Goal: Find specific page/section: Find specific page/section

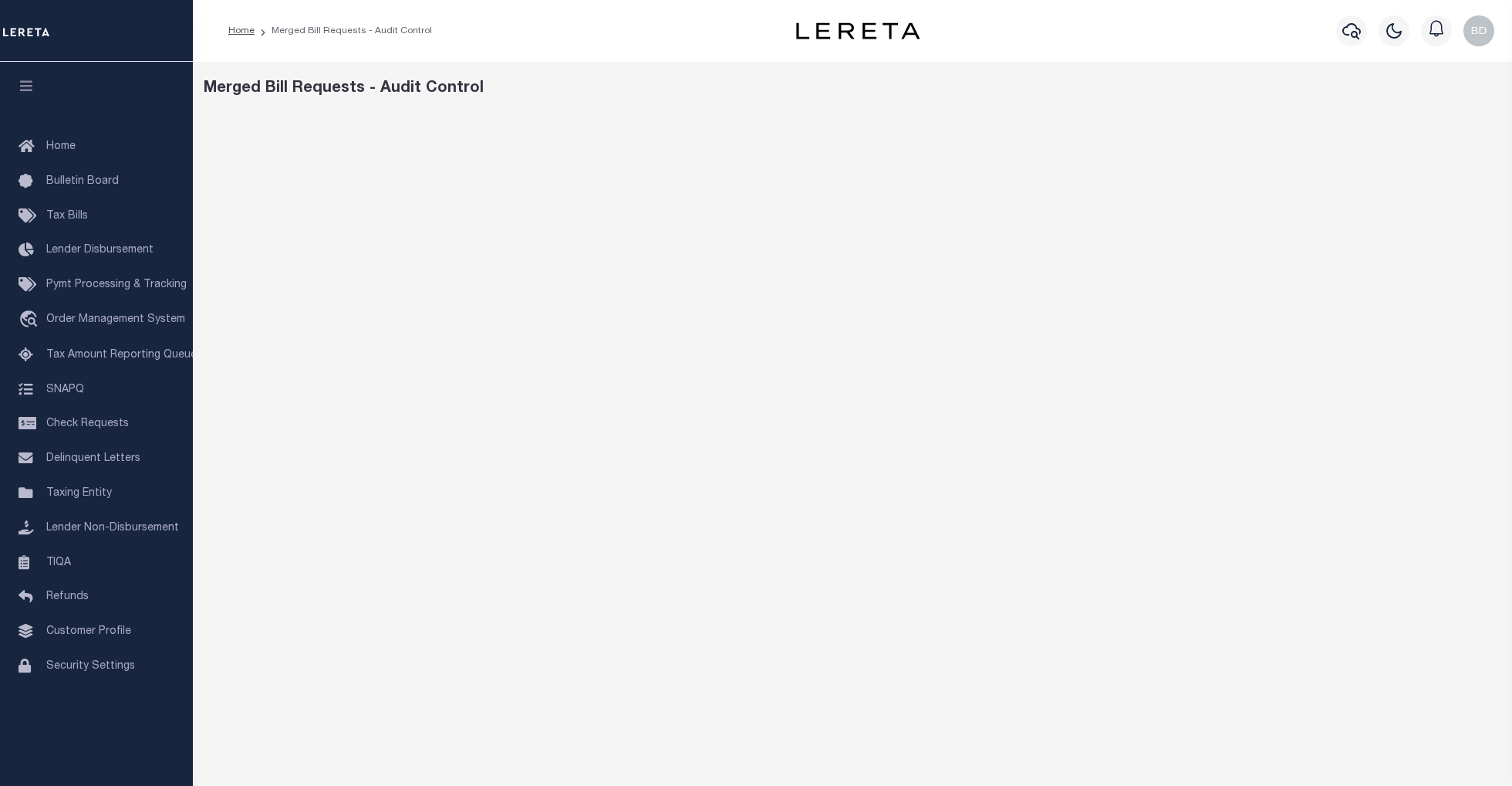
click at [917, 106] on div "Merged Bill Requests - Audit Control" at bounding box center [852, 515] width 1320 height 907
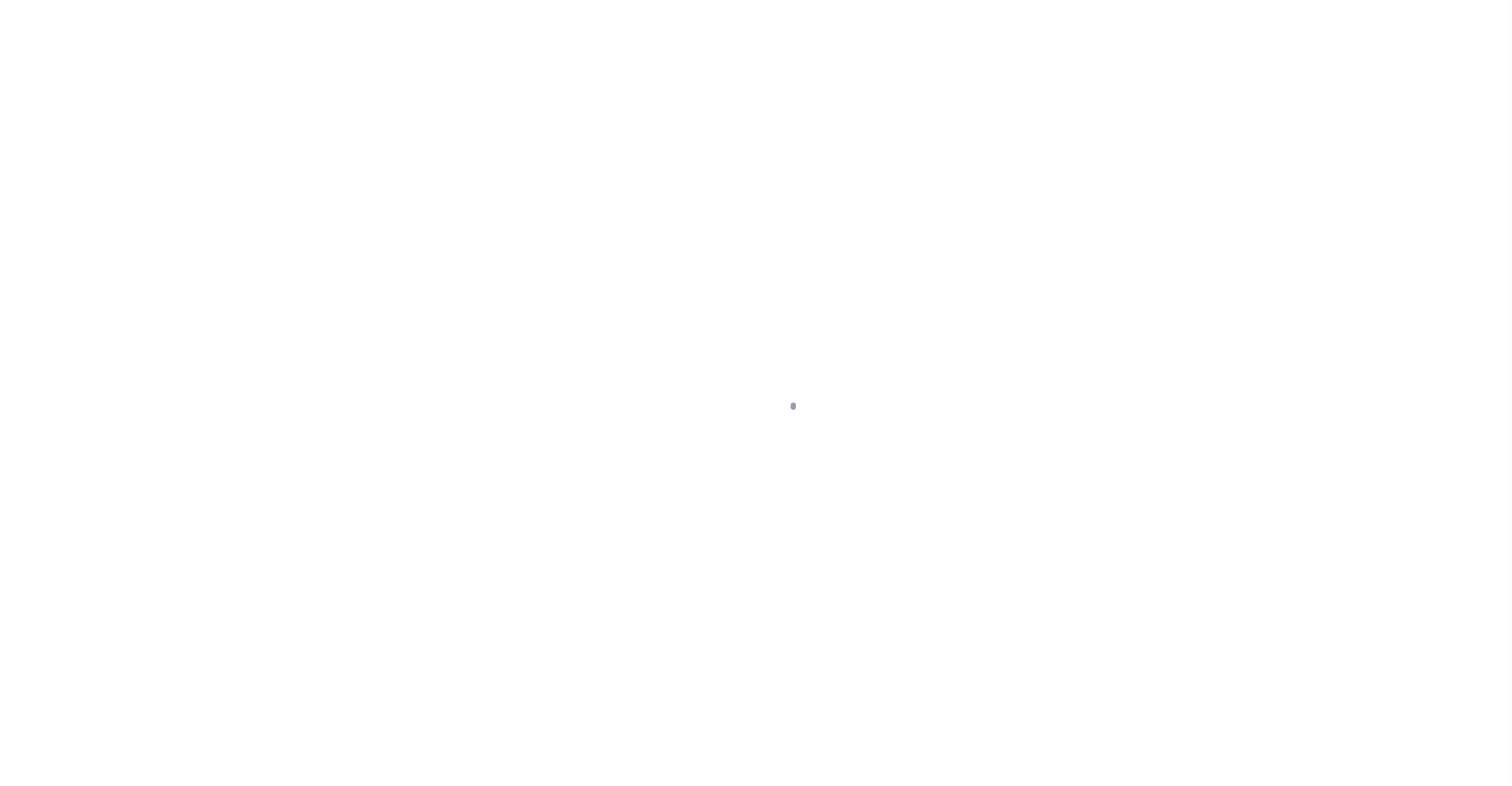
select select
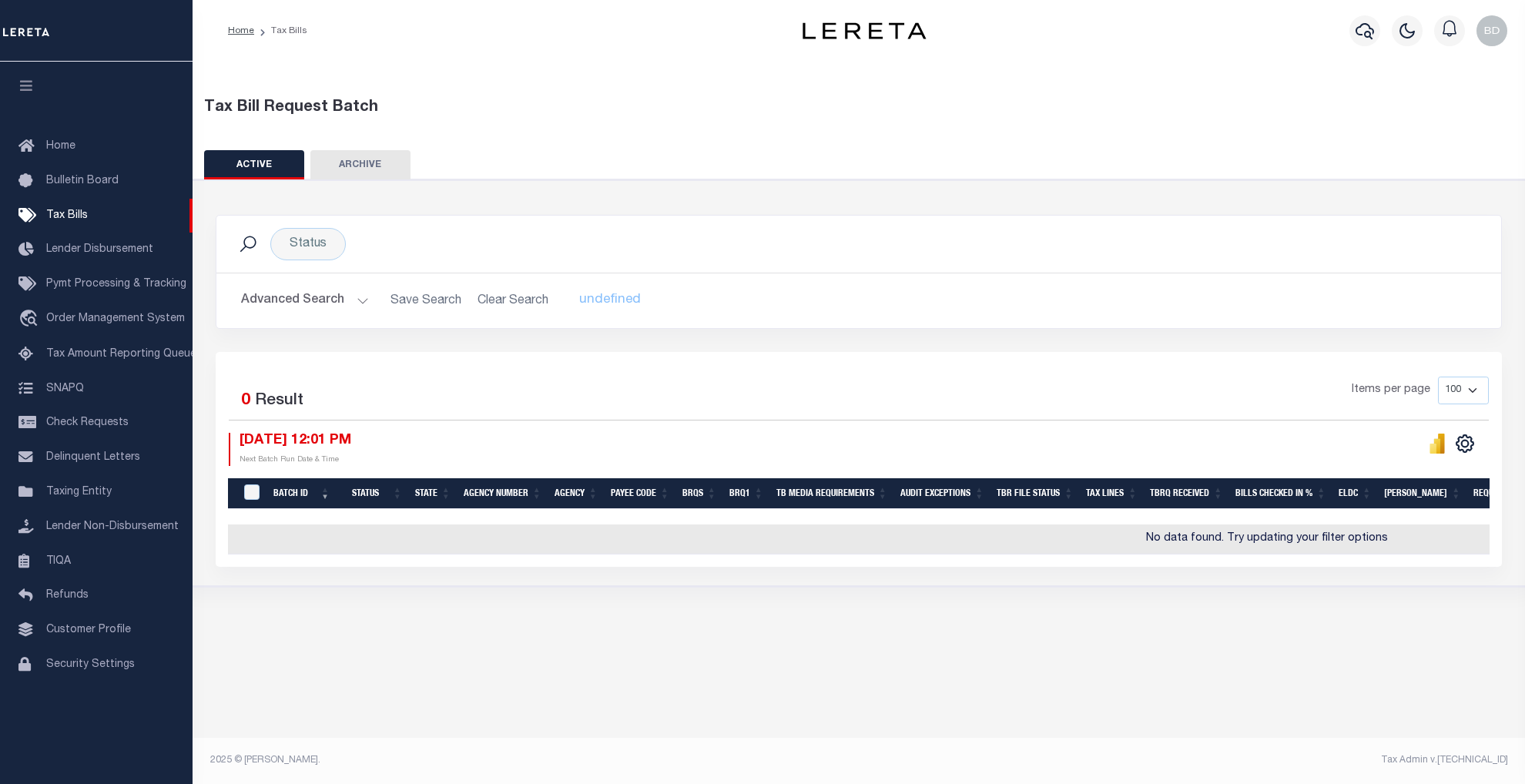
click at [358, 296] on button "Advanced Search" at bounding box center [305, 300] width 128 height 30
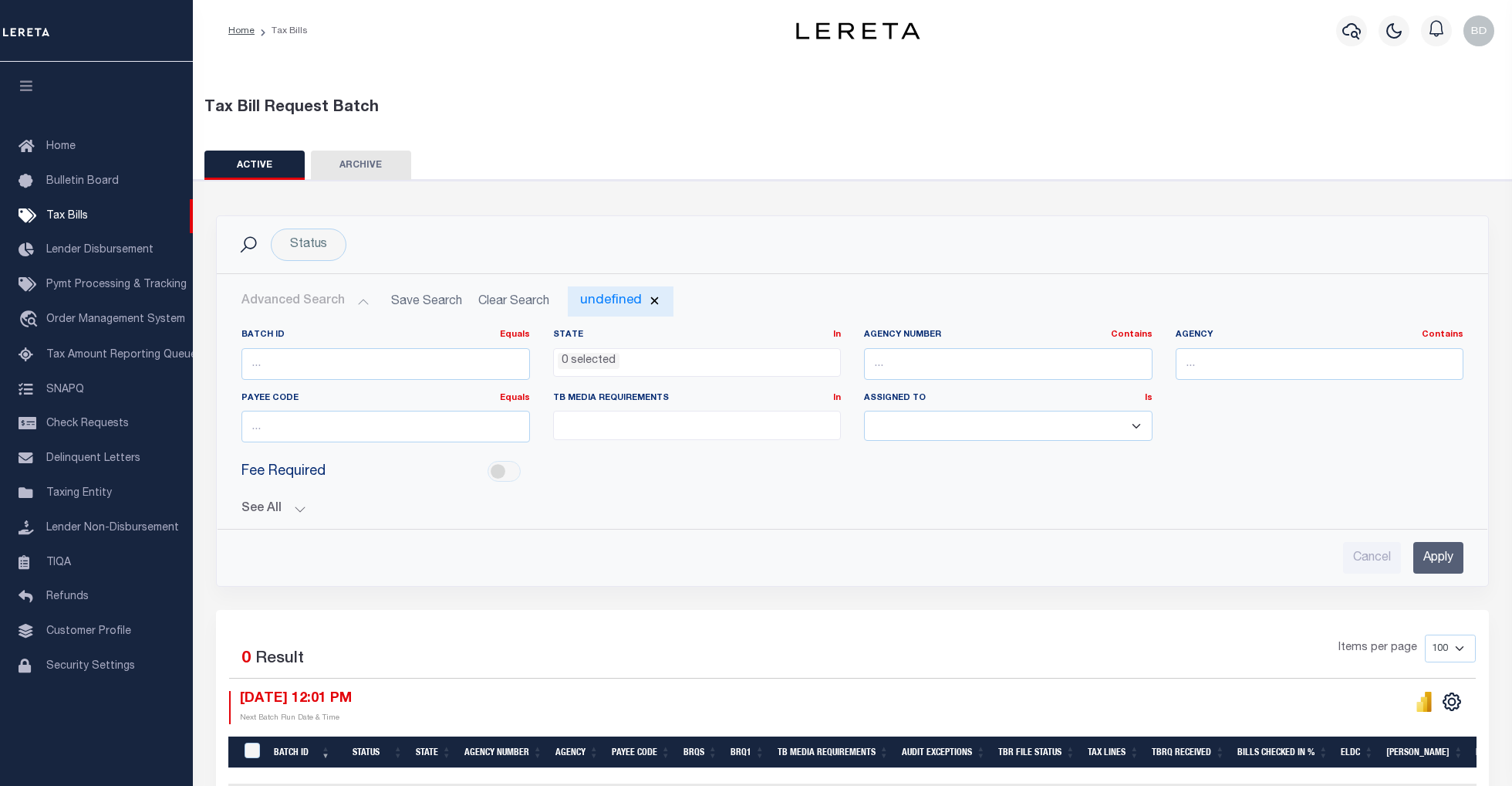
click at [615, 303] on div "undefined" at bounding box center [620, 301] width 106 height 30
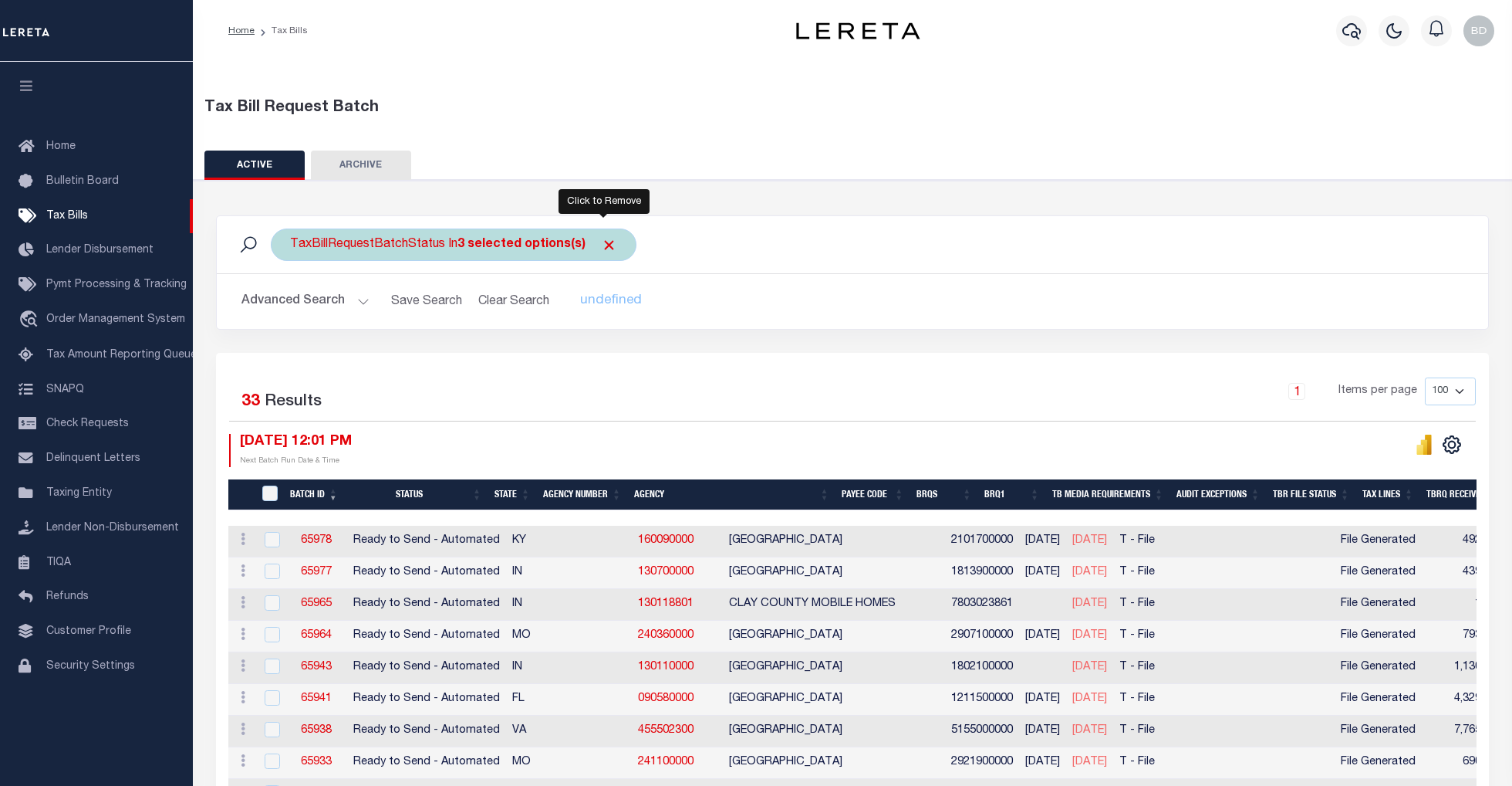
click at [601, 240] on span "Click to Remove" at bounding box center [609, 245] width 16 height 16
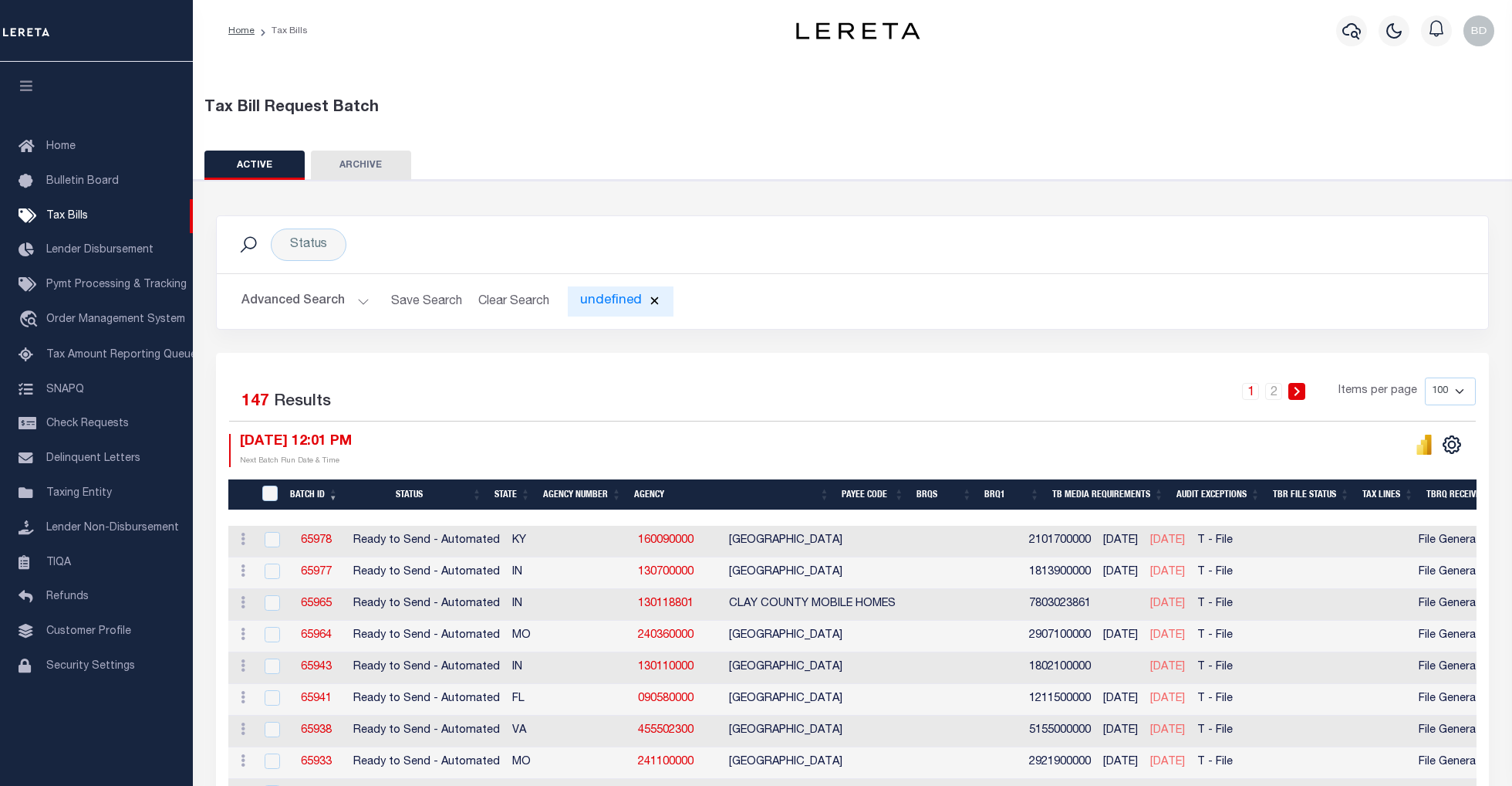
click at [608, 299] on div "undefined" at bounding box center [620, 301] width 106 height 30
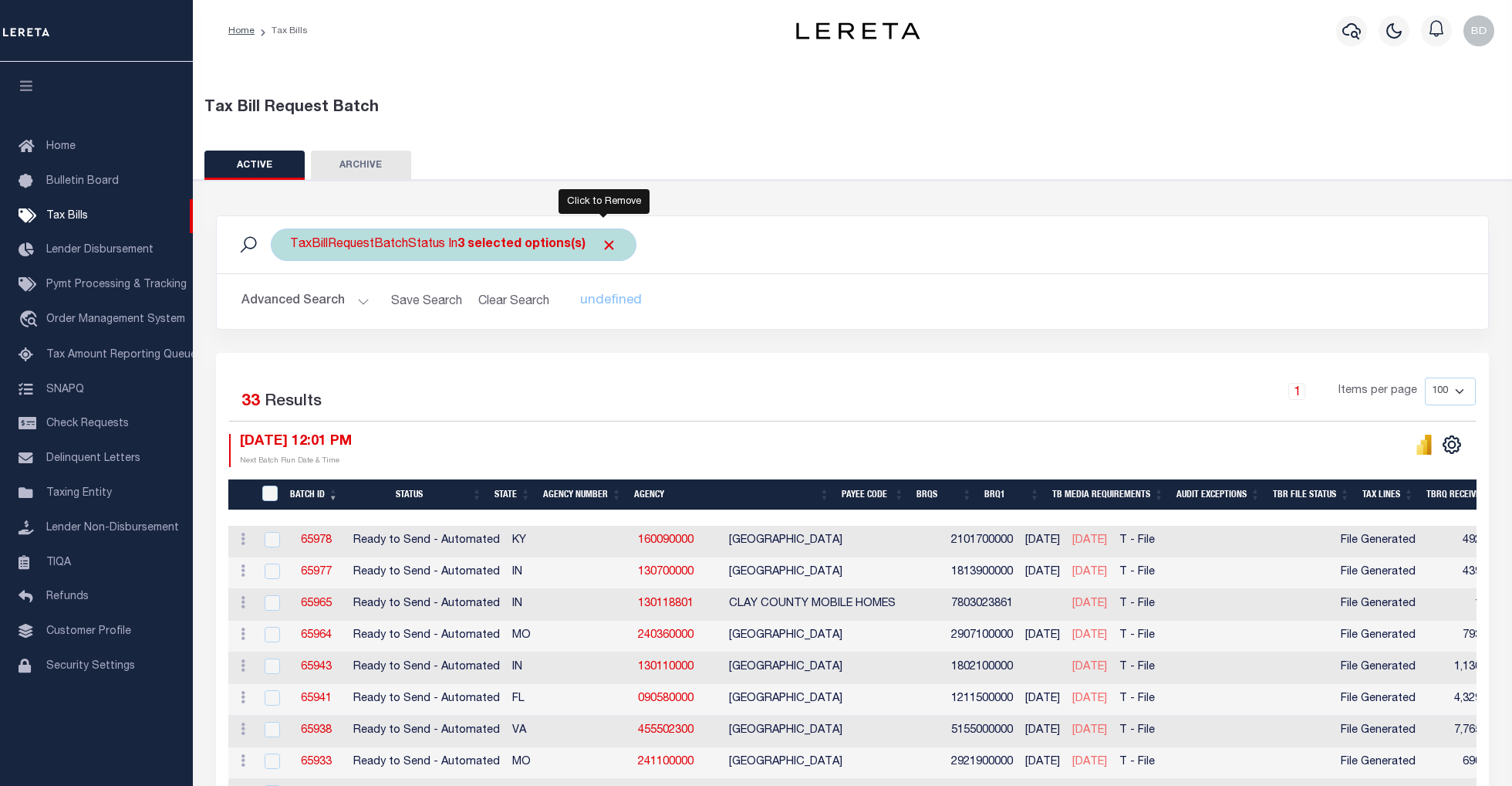
click at [605, 240] on span "Click to Remove" at bounding box center [609, 245] width 16 height 16
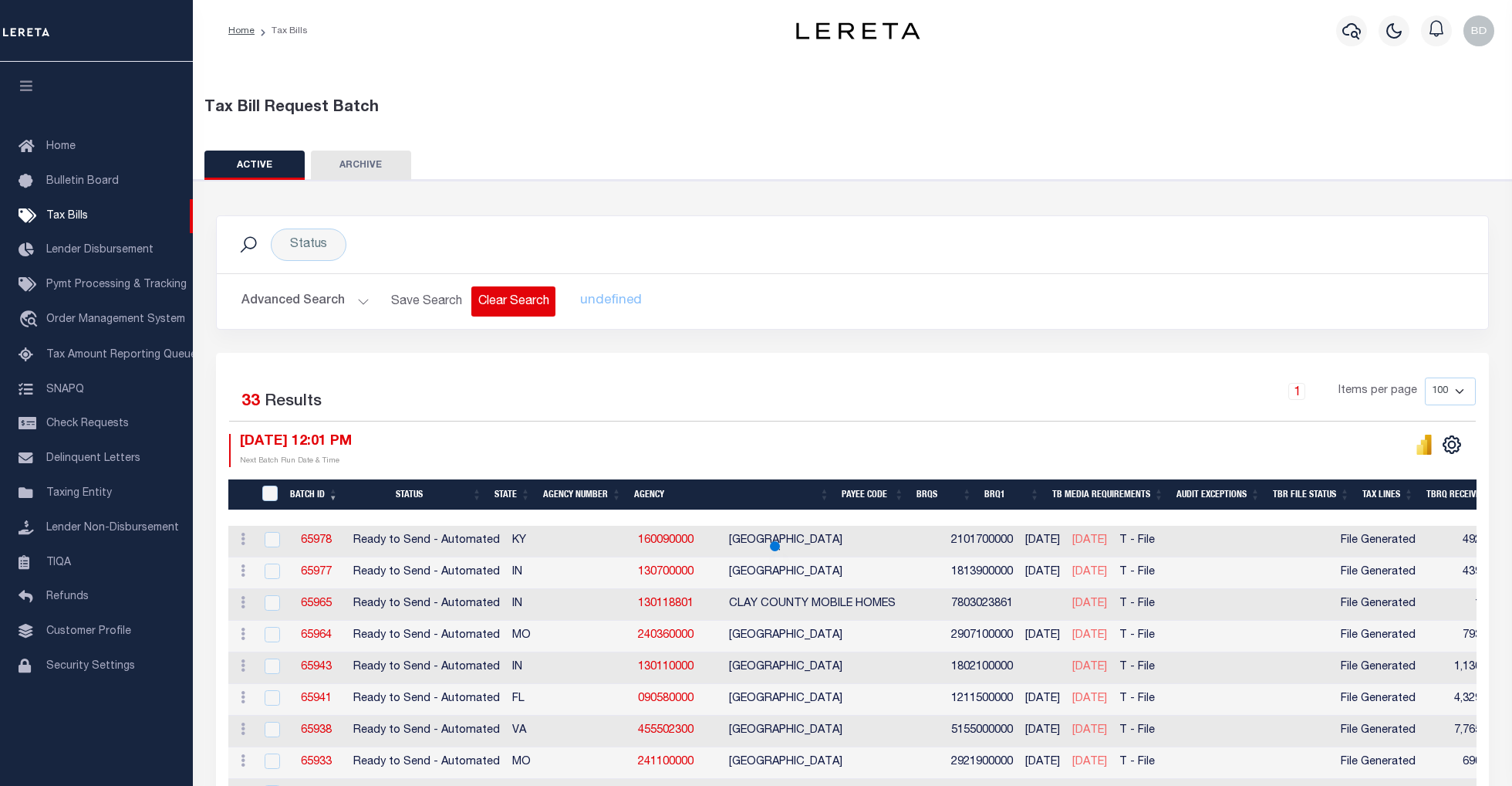
click at [492, 304] on button "Clear Search" at bounding box center [513, 301] width 84 height 30
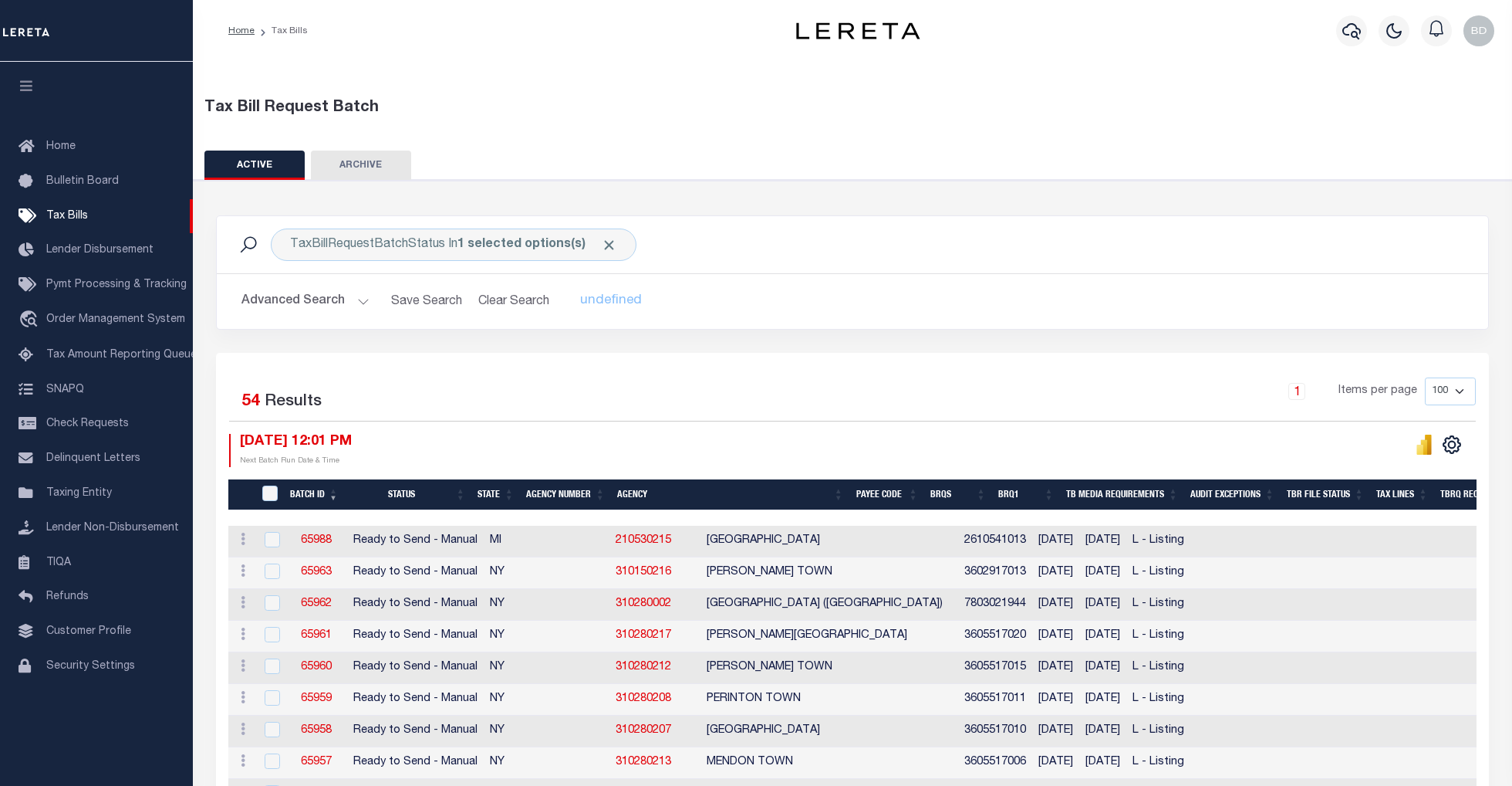
click at [358, 298] on button "Advanced Search" at bounding box center [305, 301] width 128 height 30
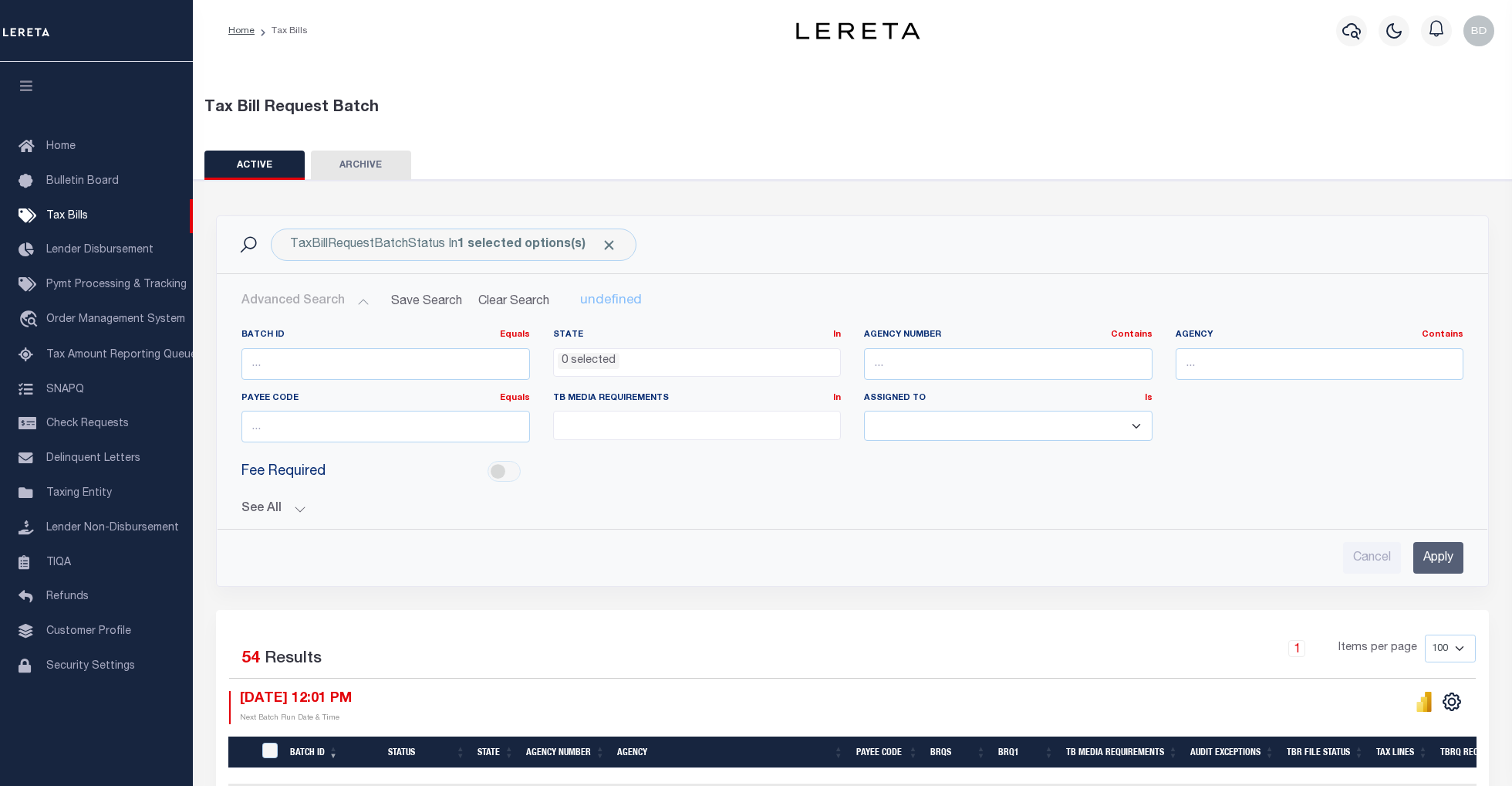
click at [294, 504] on button "See All" at bounding box center [852, 509] width 1223 height 15
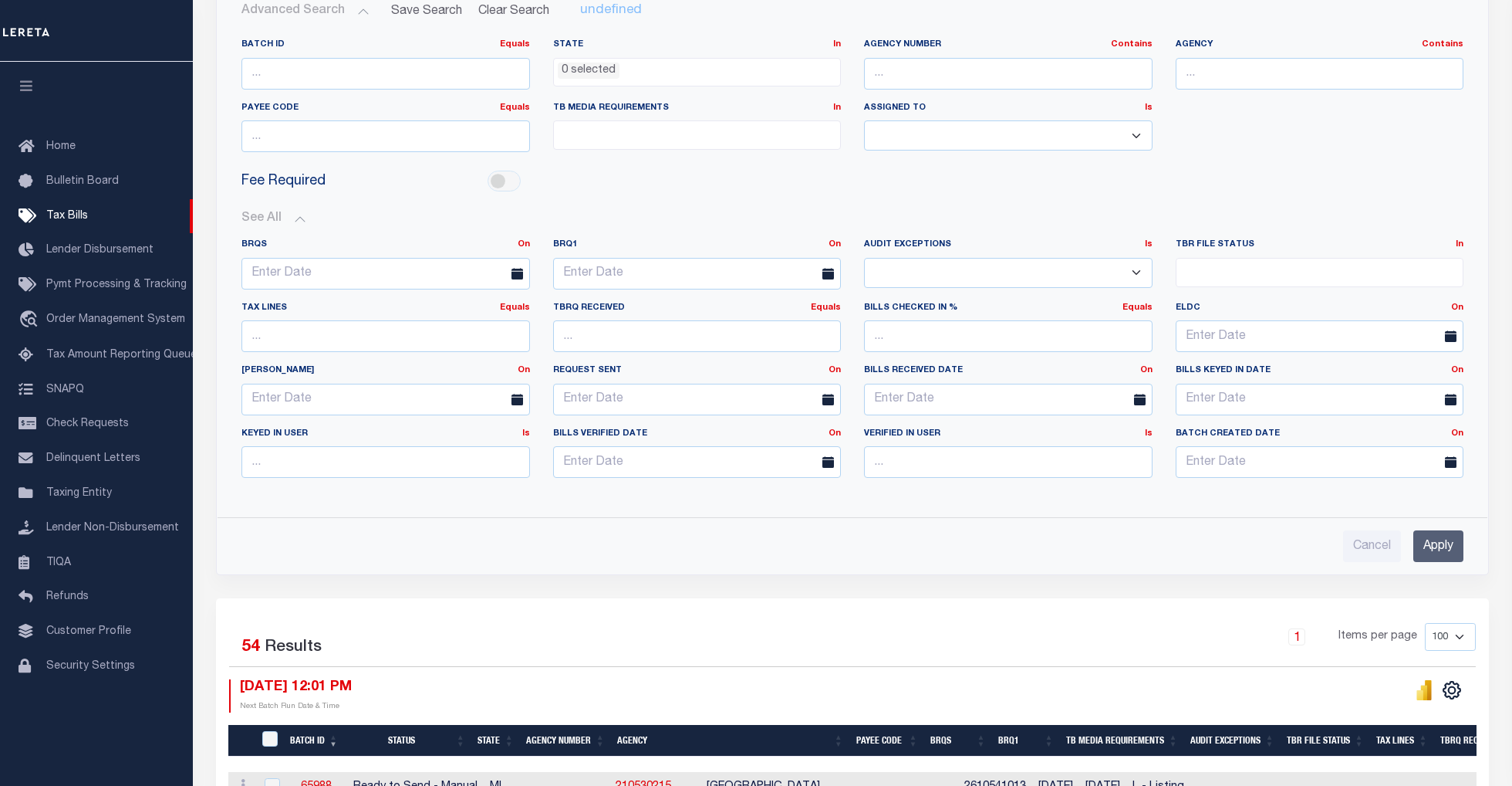
scroll to position [309, 0]
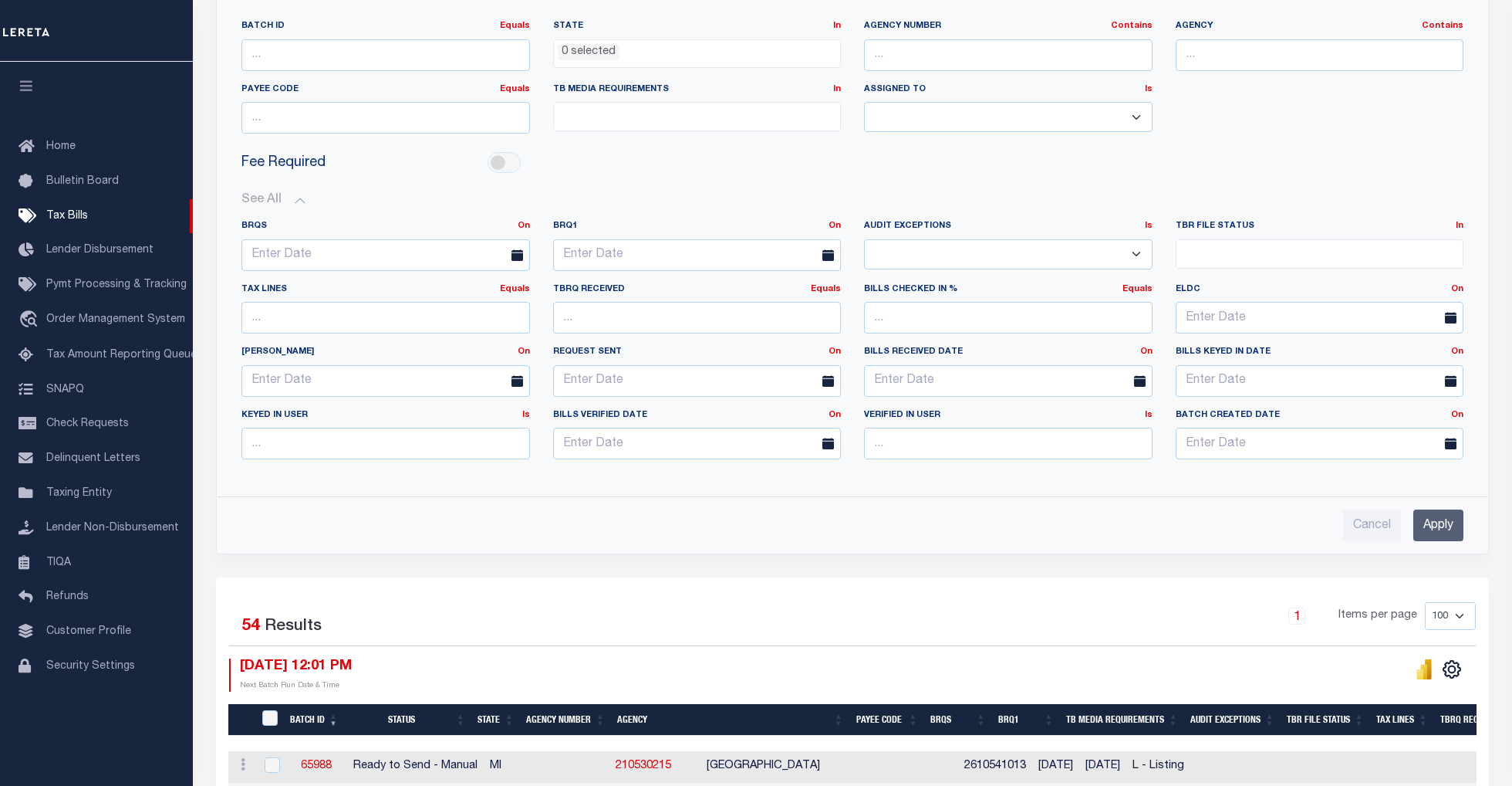
click at [1133, 254] on select "Yes No" at bounding box center [1008, 255] width 289 height 30
select select "true"
click at [864, 240] on select "Yes No" at bounding box center [1008, 255] width 289 height 30
click at [1430, 528] on input "Apply" at bounding box center [1439, 525] width 50 height 32
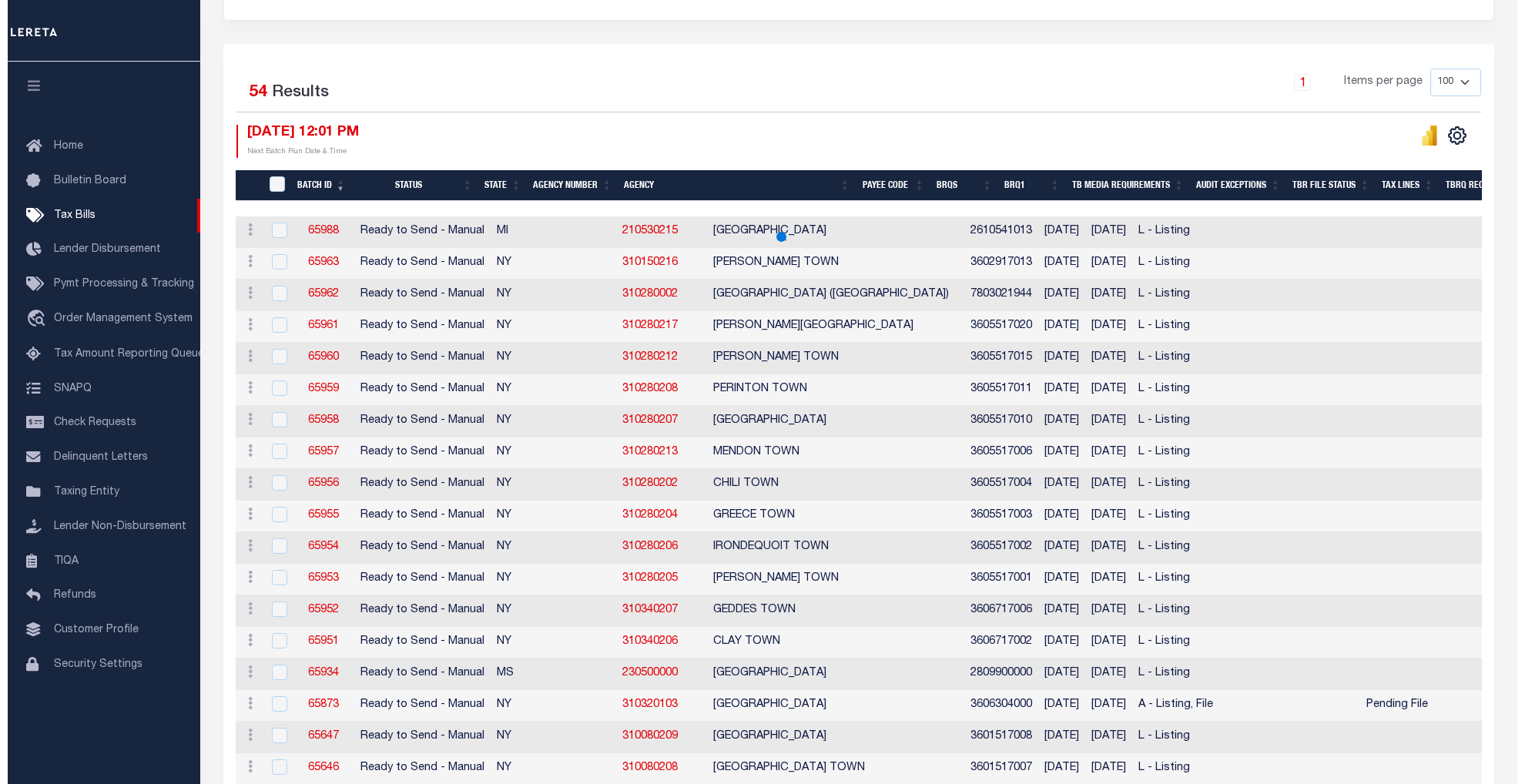
scroll to position [0, 0]
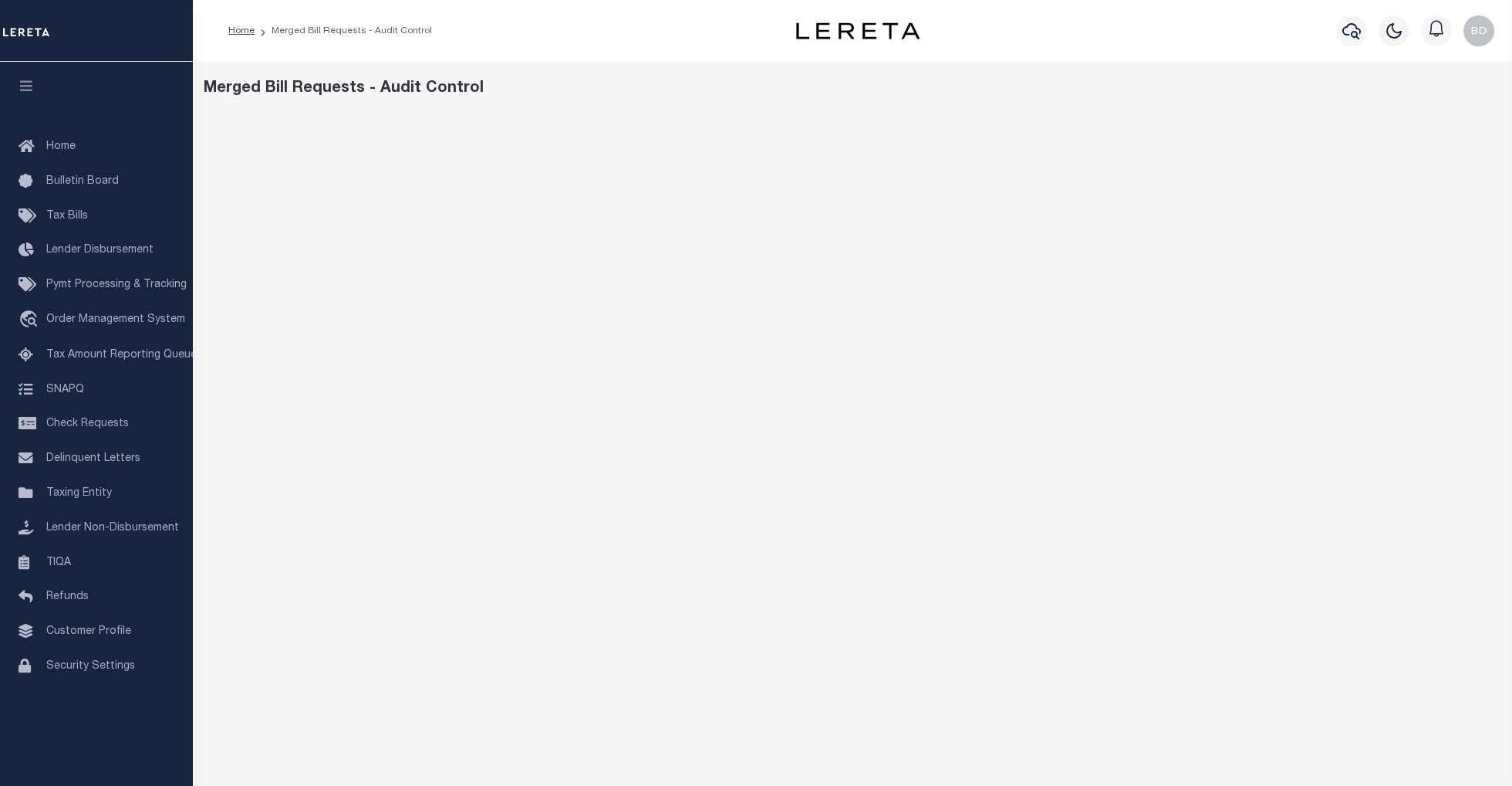
click at [963, 96] on div "Merged Bill Requests - Audit Control" at bounding box center [852, 89] width 1298 height 23
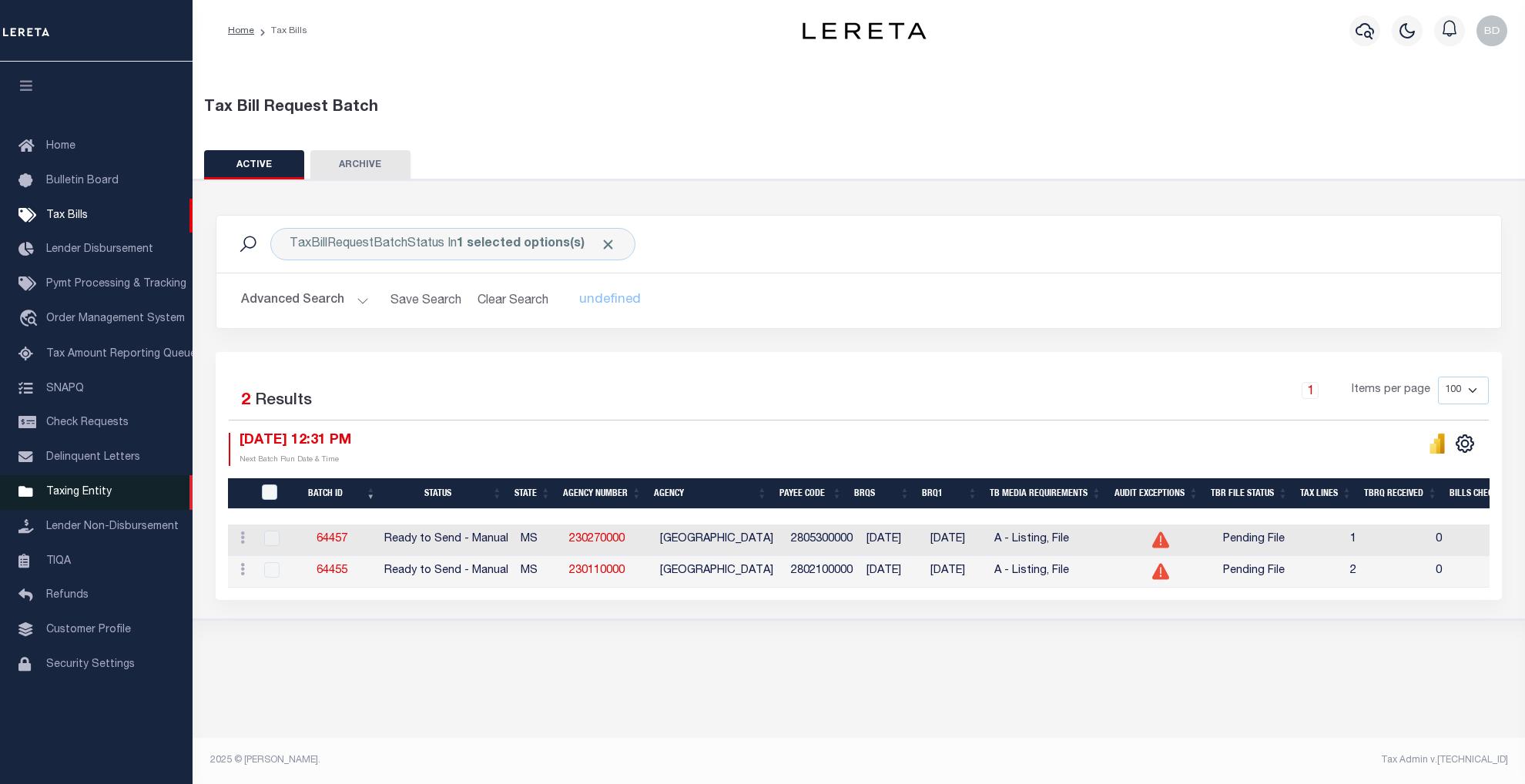
click at [95, 497] on span "Taxing Entity" at bounding box center [79, 491] width 66 height 11
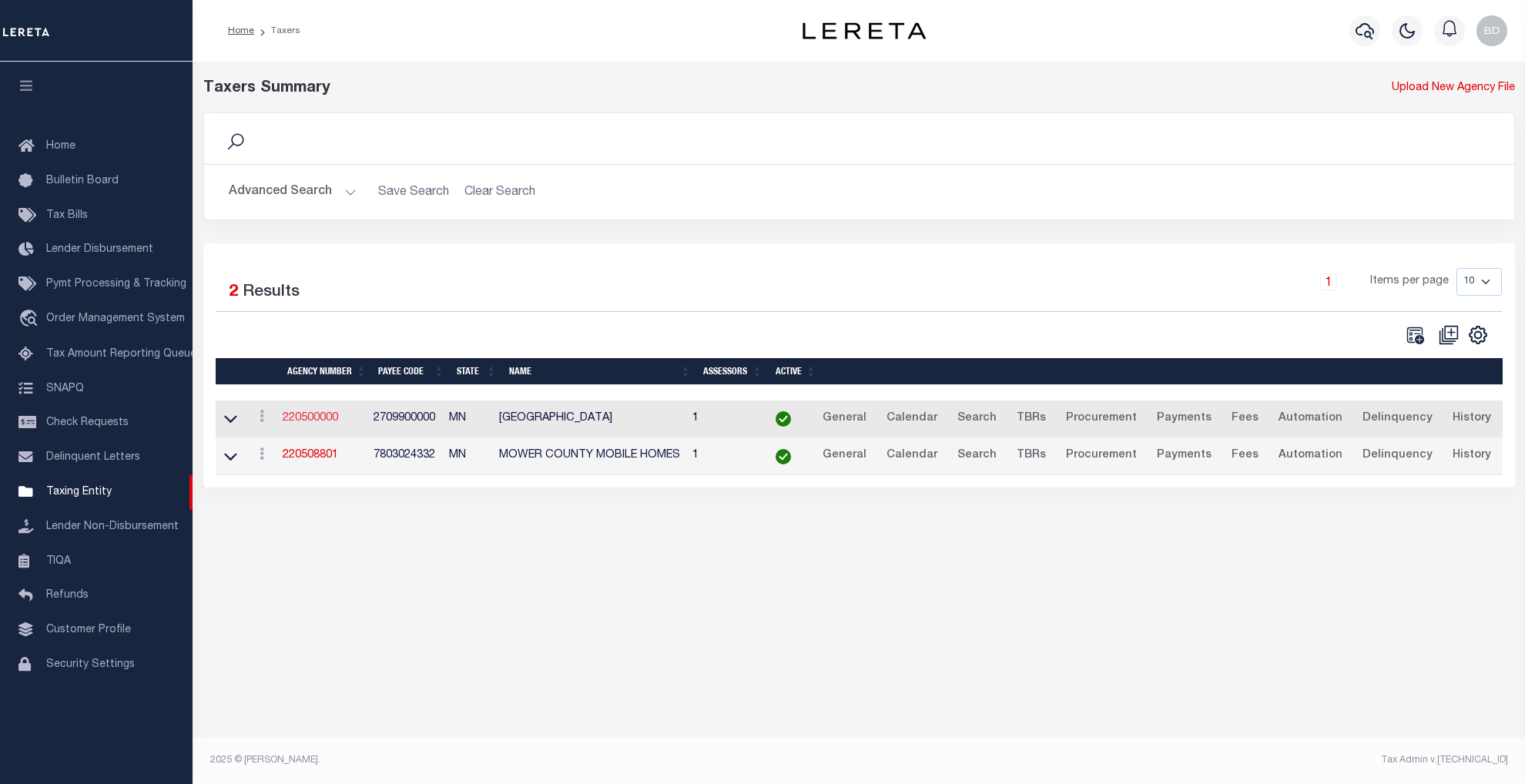
click at [310, 423] on link "220500000" at bounding box center [310, 417] width 56 height 11
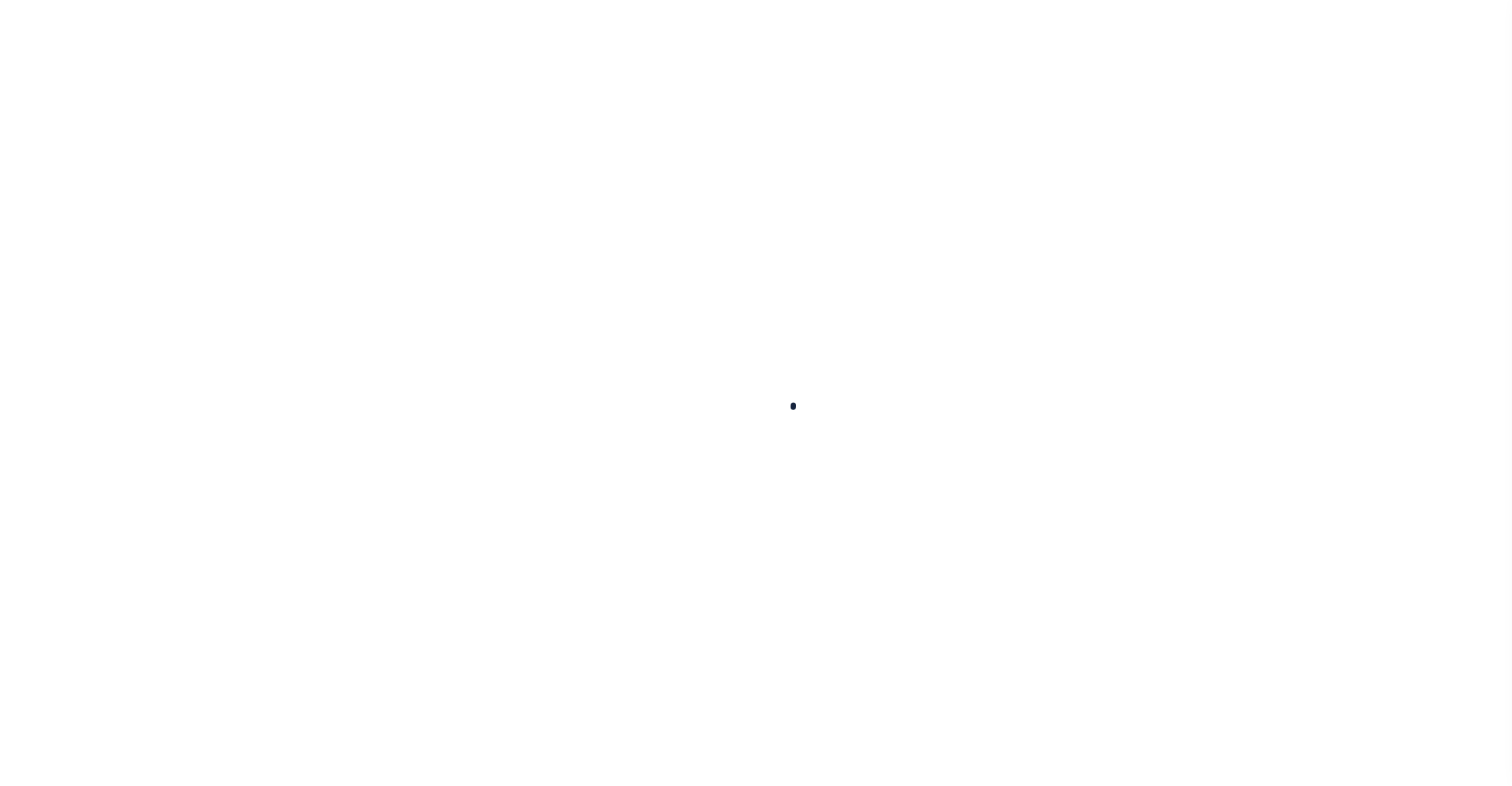
select select
checkbox input "false"
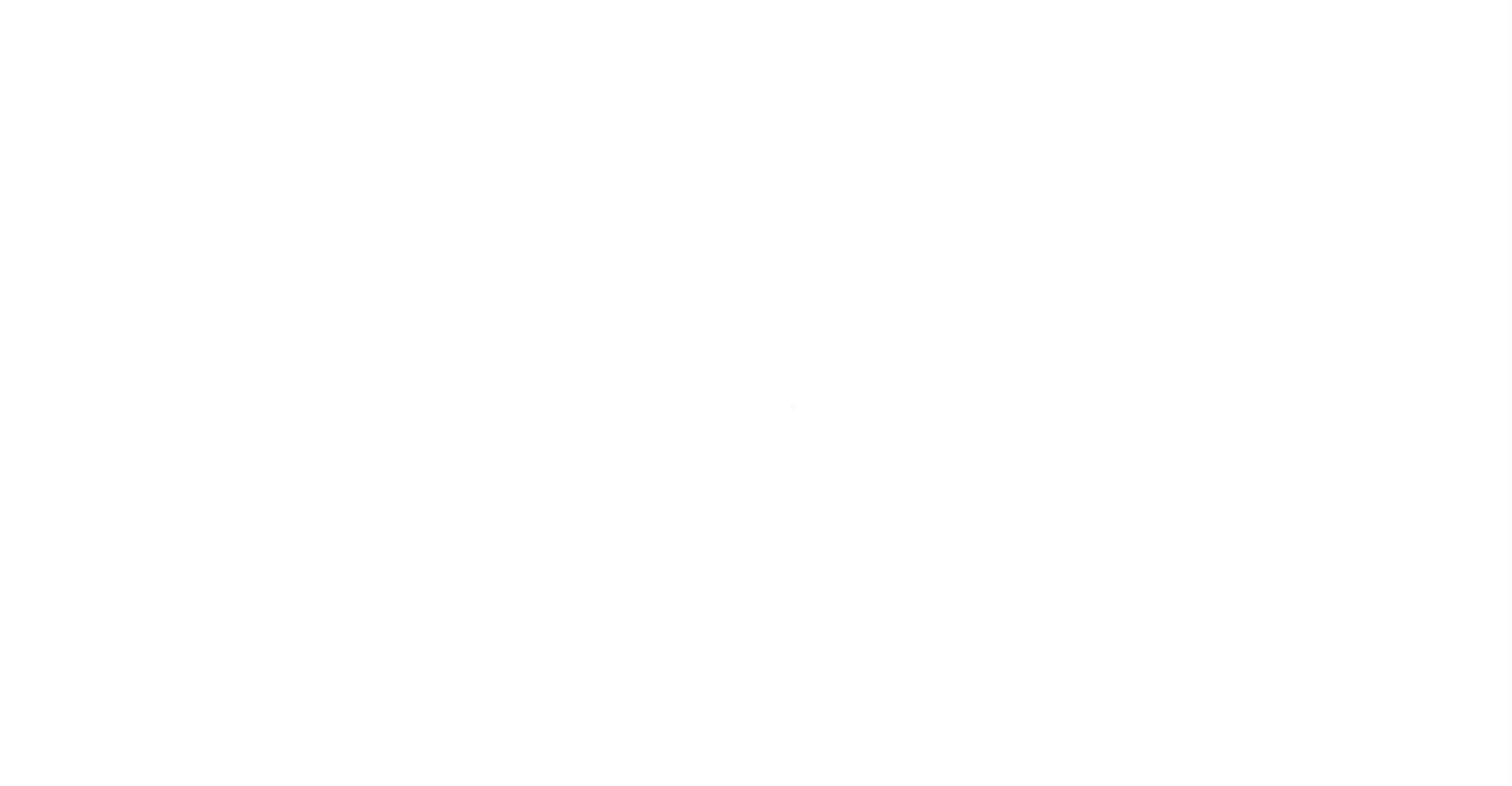
checkbox input "false"
type input "2709900000"
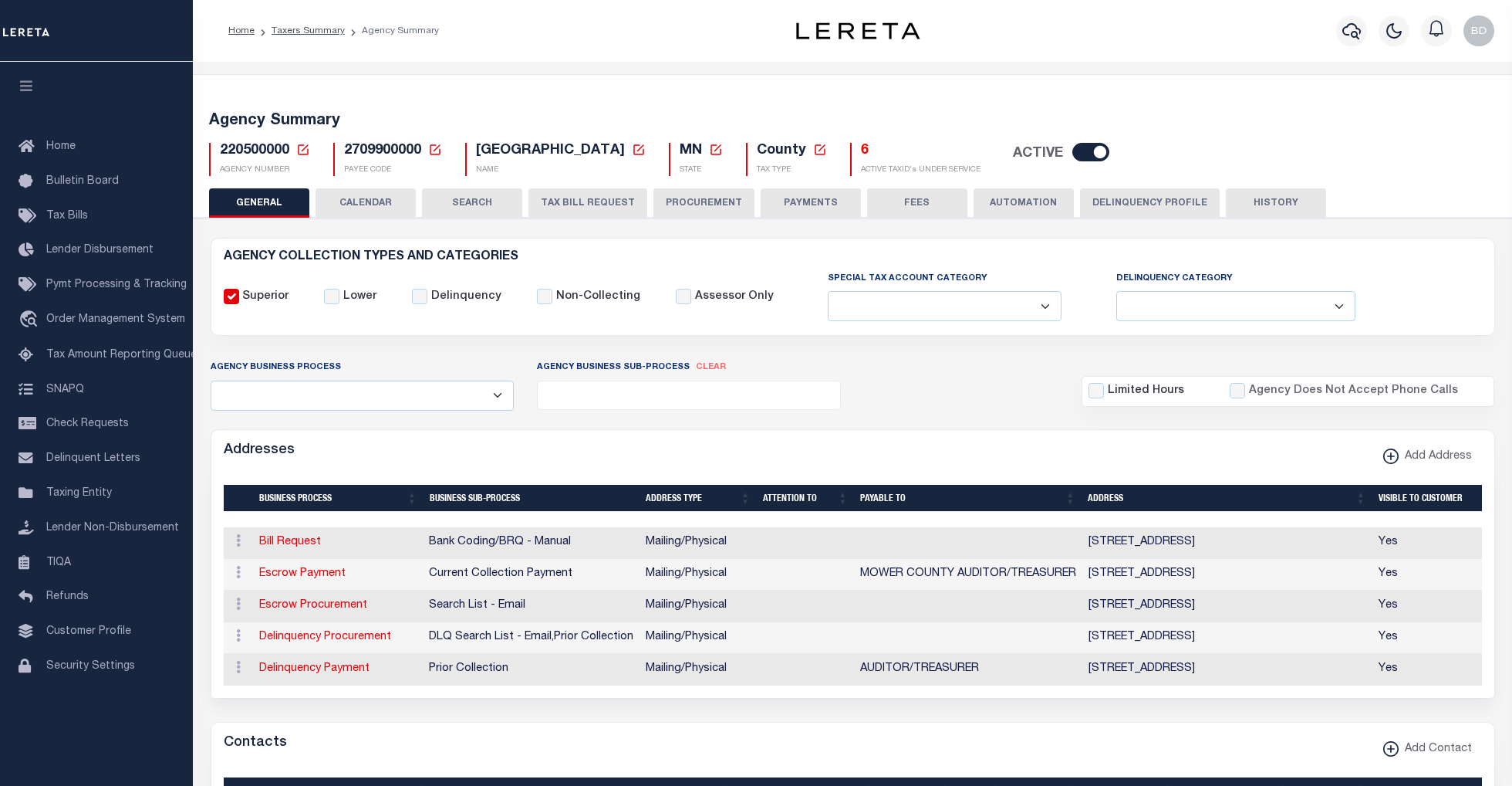
click at [298, 153] on icon at bounding box center [303, 149] width 11 height 11
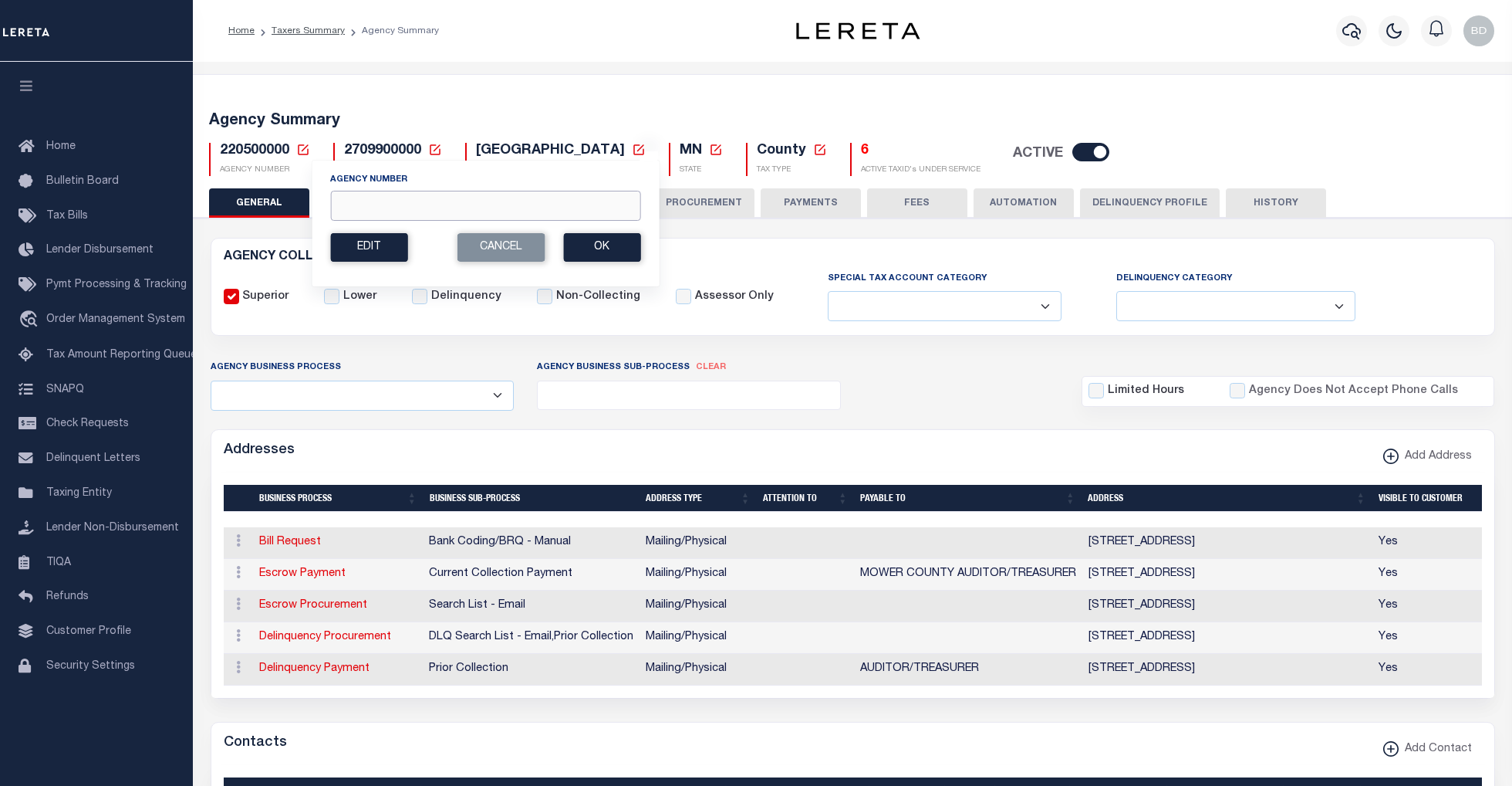
click at [395, 209] on input "Agency Number" at bounding box center [485, 205] width 310 height 30
type input "130860000"
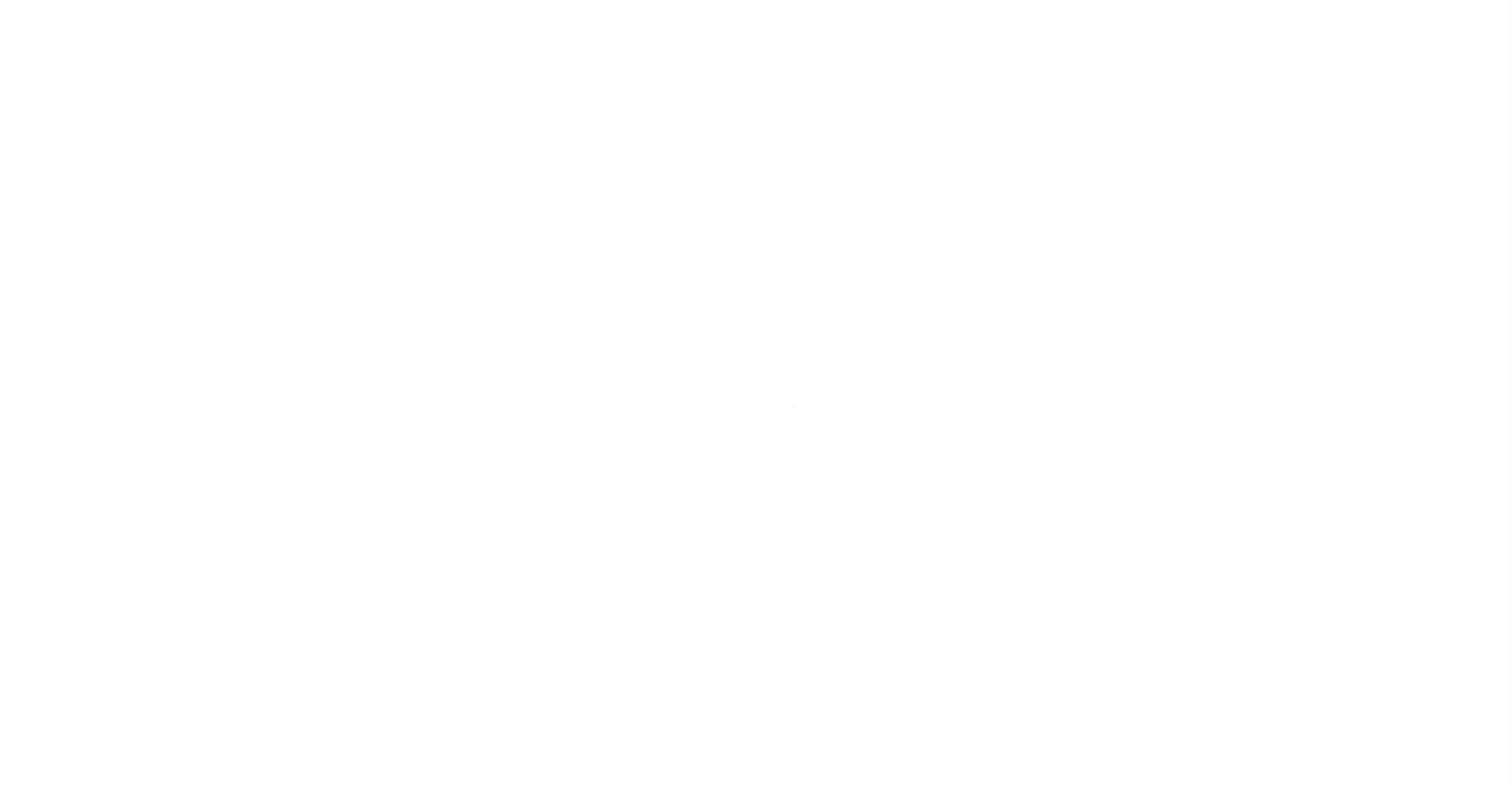
select select
checkbox input "false"
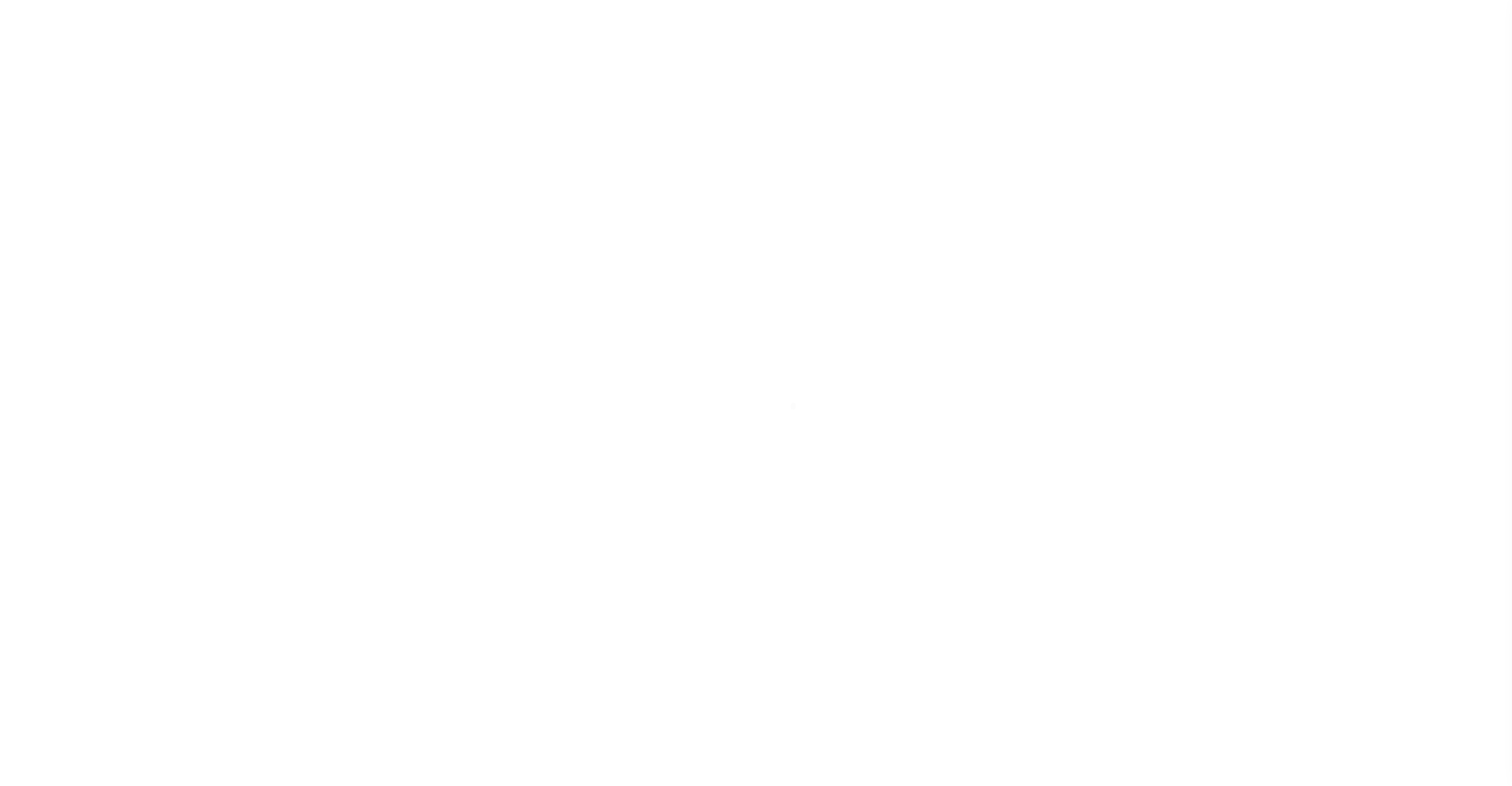
checkbox input "false"
type input "1817100000"
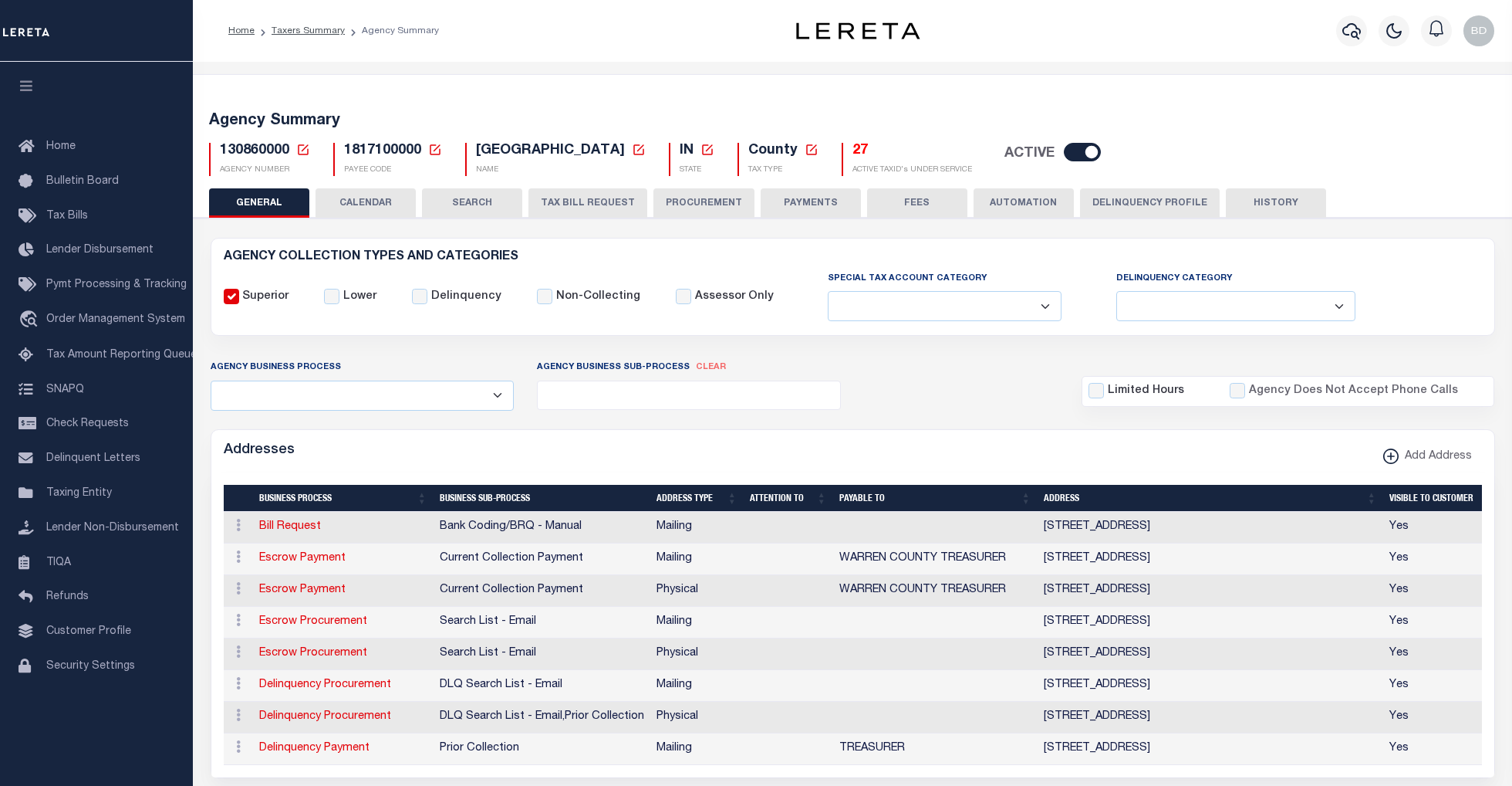
click at [833, 142] on div "130860000 Agency Number Edit Cancel Ok" at bounding box center [853, 153] width 1311 height 46
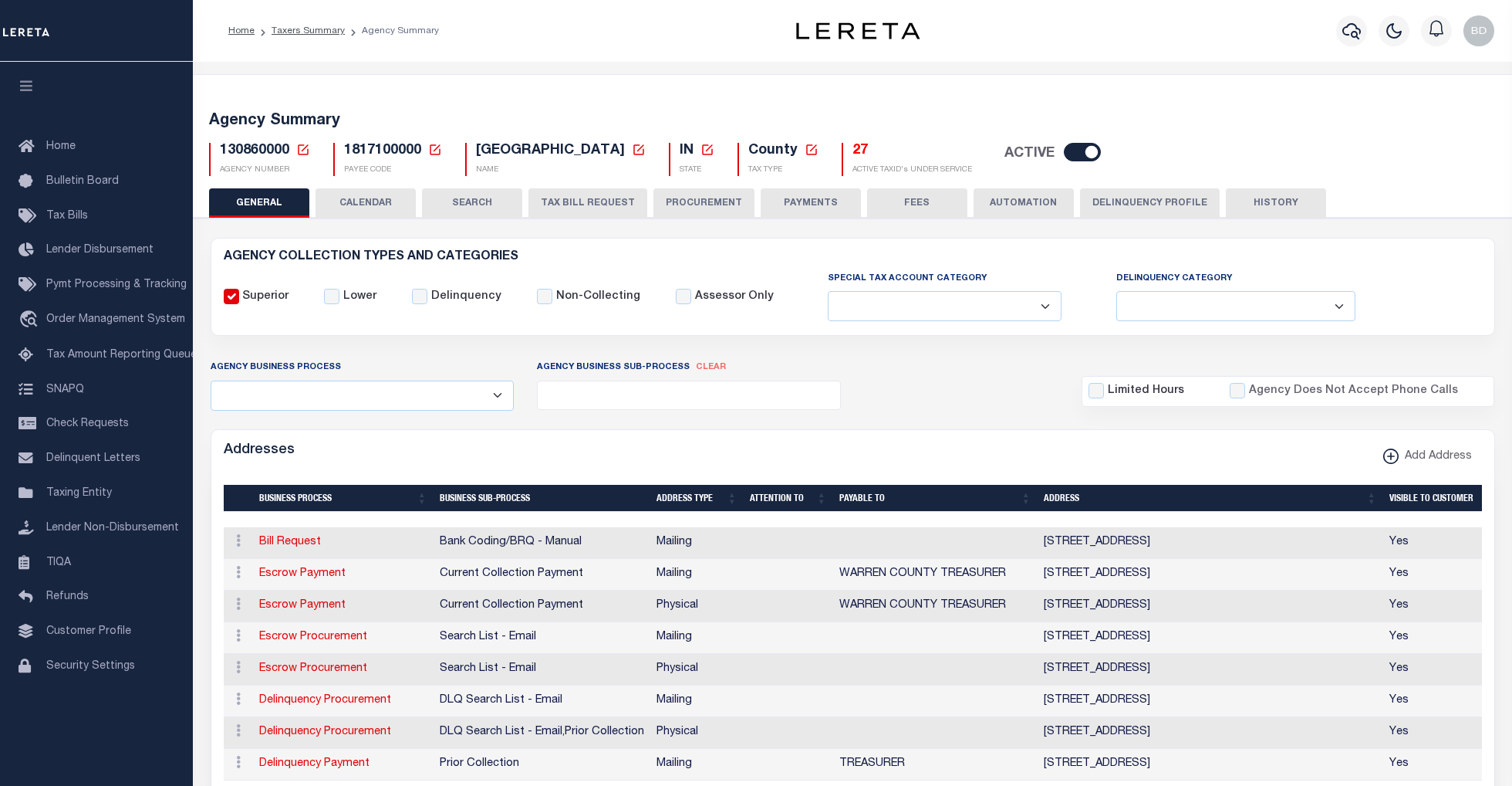
click at [852, 151] on h5 "27" at bounding box center [912, 151] width 120 height 17
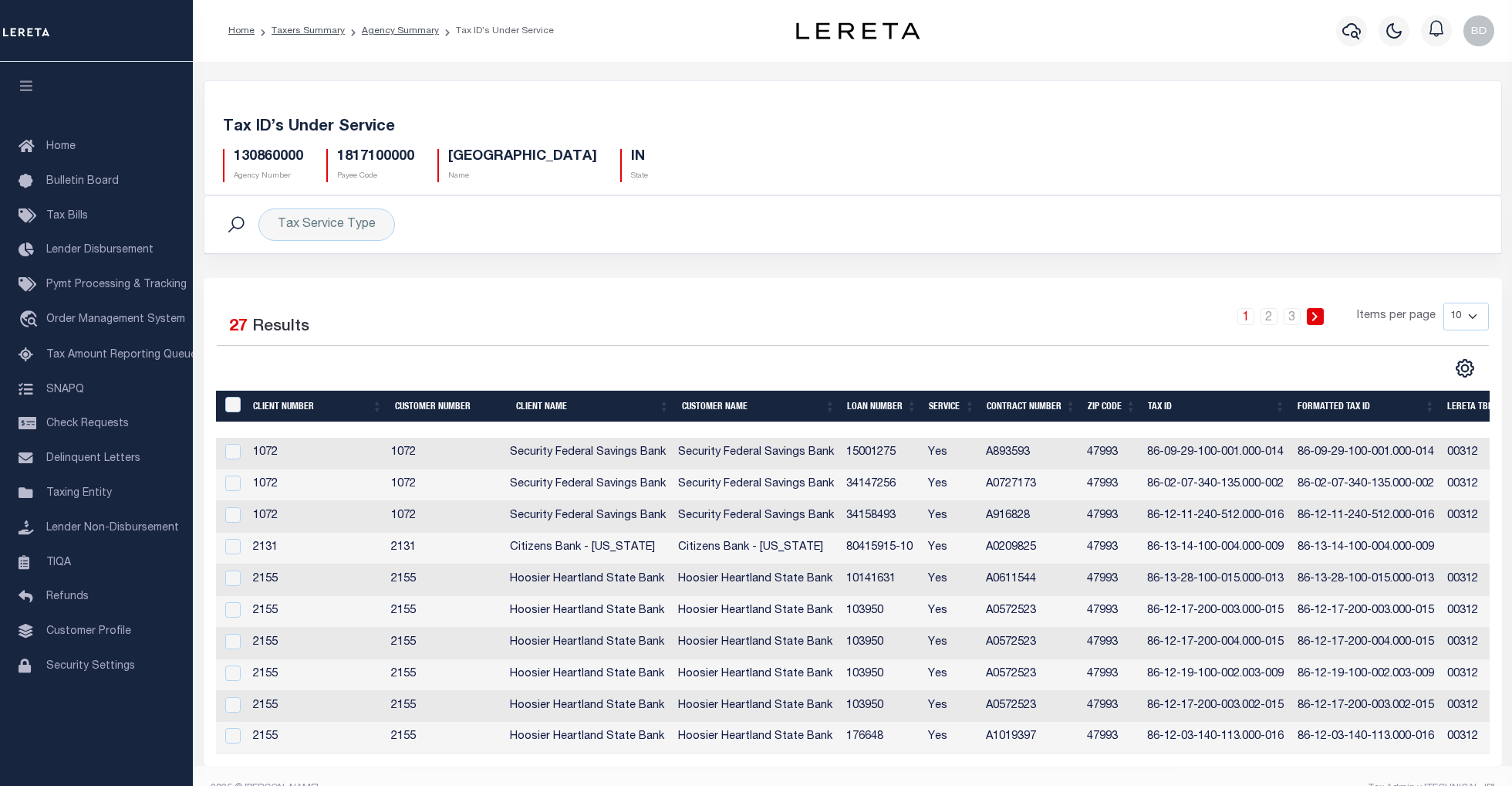
scroll to position [41, 0]
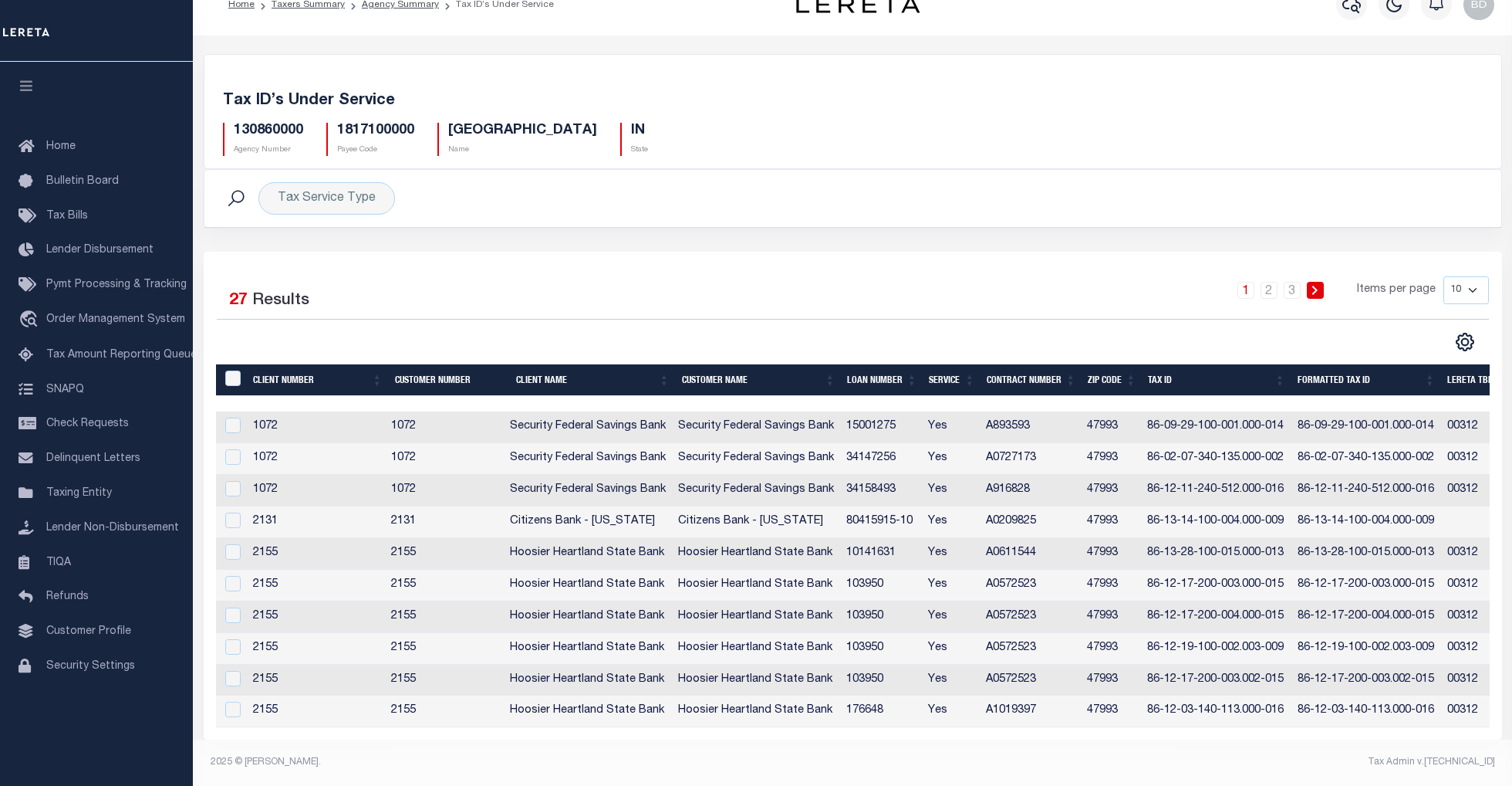
click at [1164, 368] on th "Tax ID" at bounding box center [1216, 380] width 149 height 32
click at [1467, 278] on select "10 25 50 100" at bounding box center [1466, 289] width 46 height 27
select select "100"
click at [1444, 276] on select "10 25 50 100" at bounding box center [1466, 289] width 46 height 27
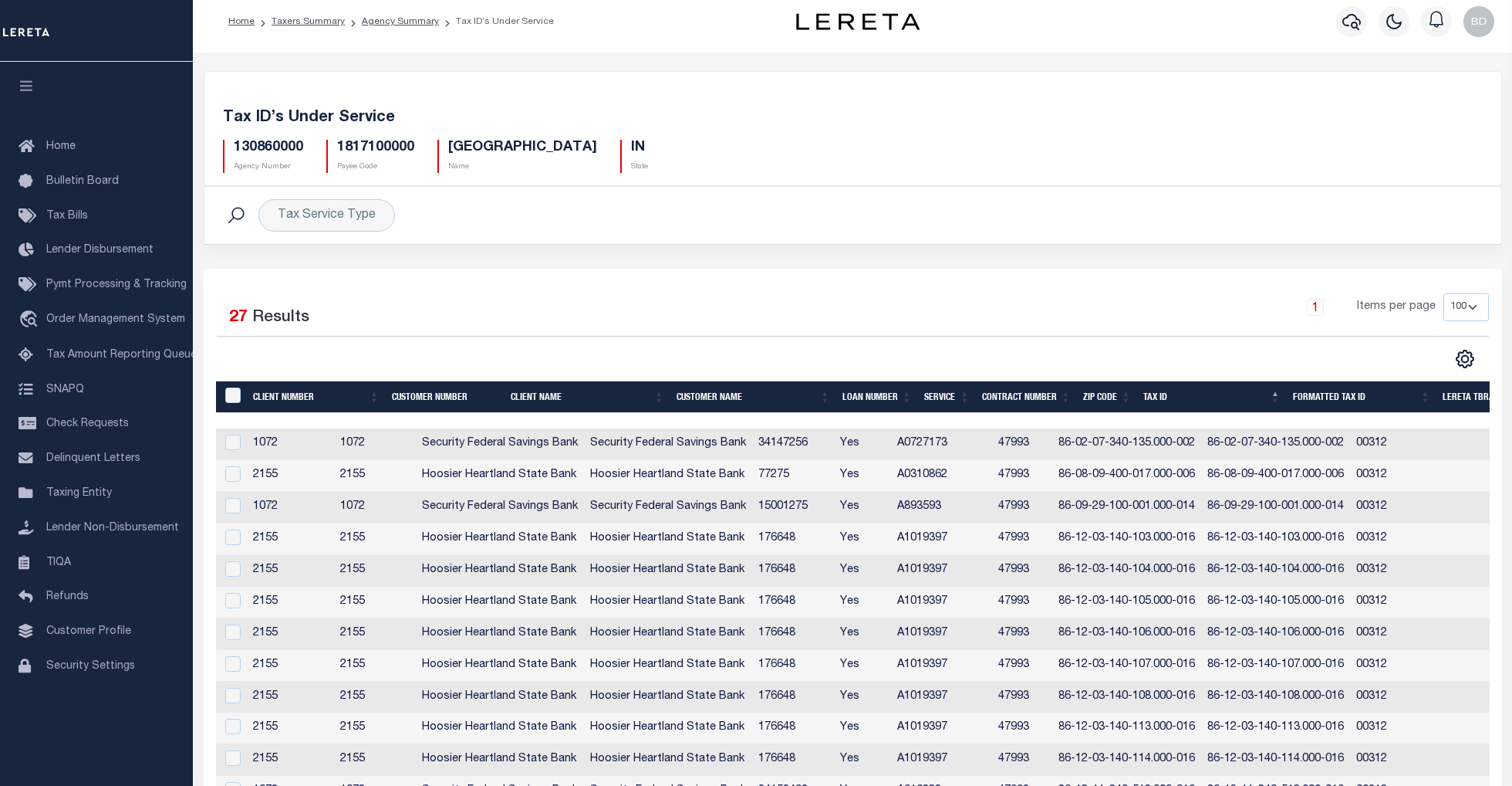
scroll to position [0, 0]
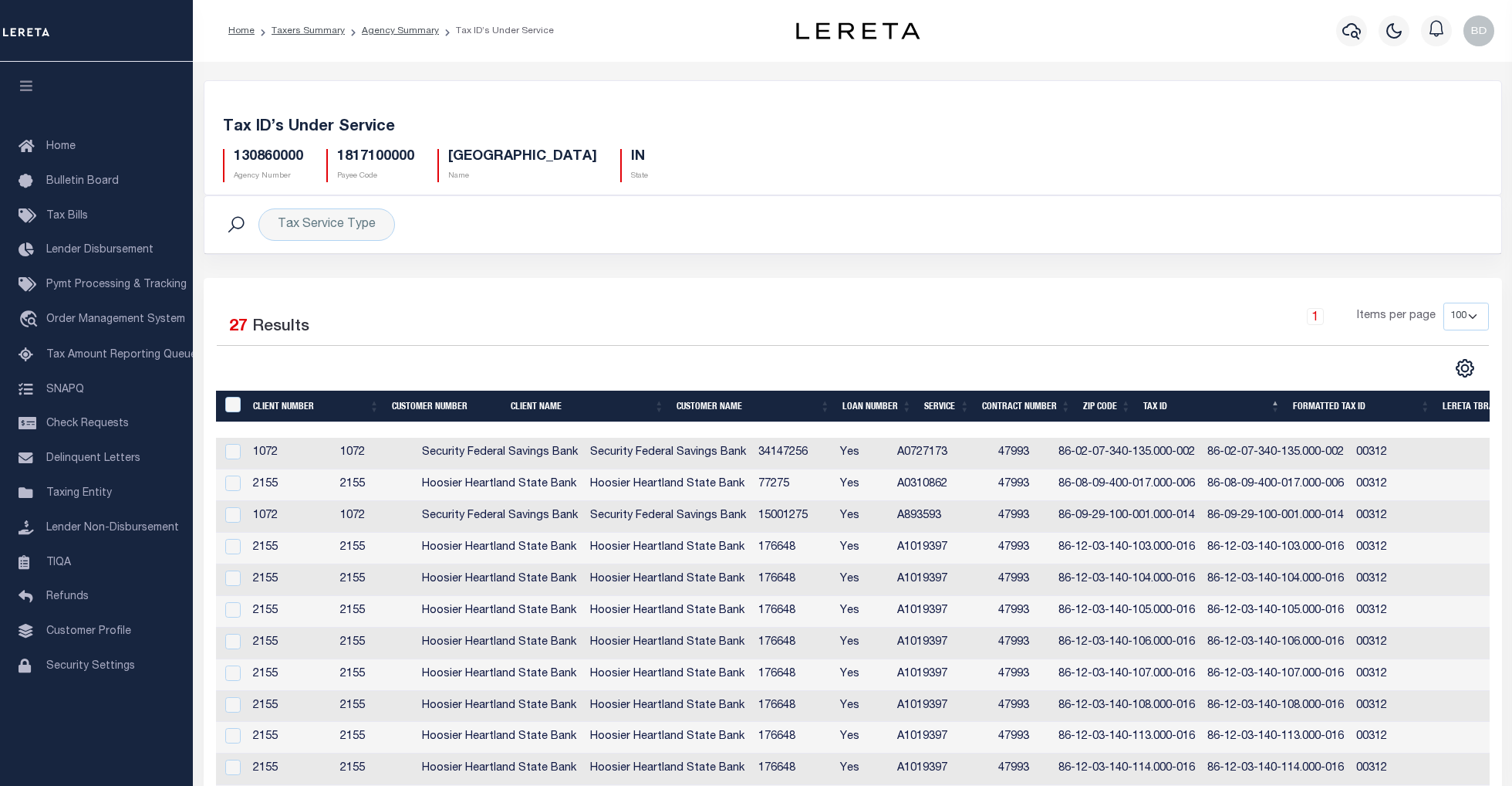
click at [304, 152] on div "130860000 Agency Number" at bounding box center [263, 166] width 103 height 33
click at [386, 31] on link "Agency Summary" at bounding box center [400, 31] width 77 height 9
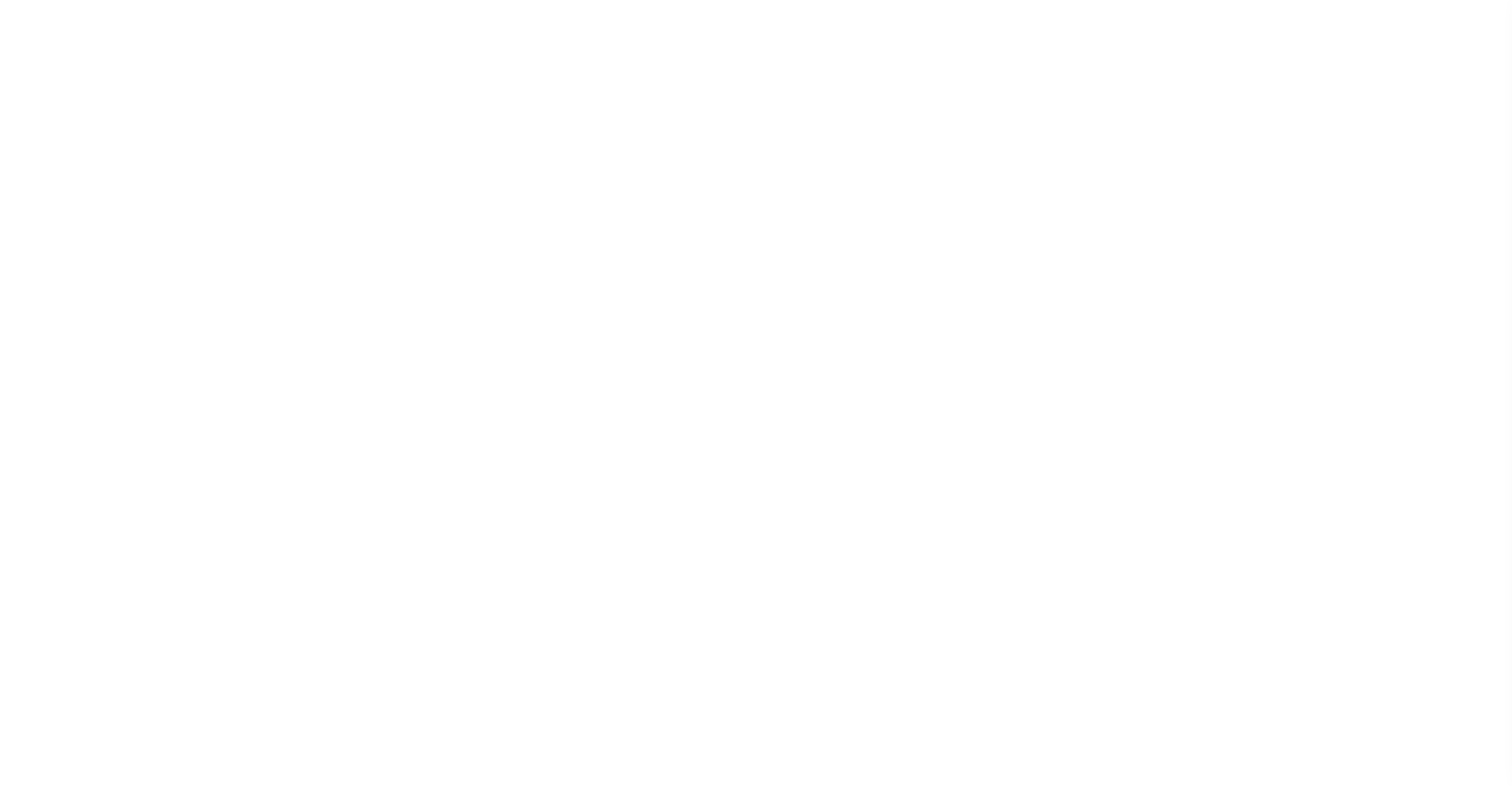
select select
checkbox input "false"
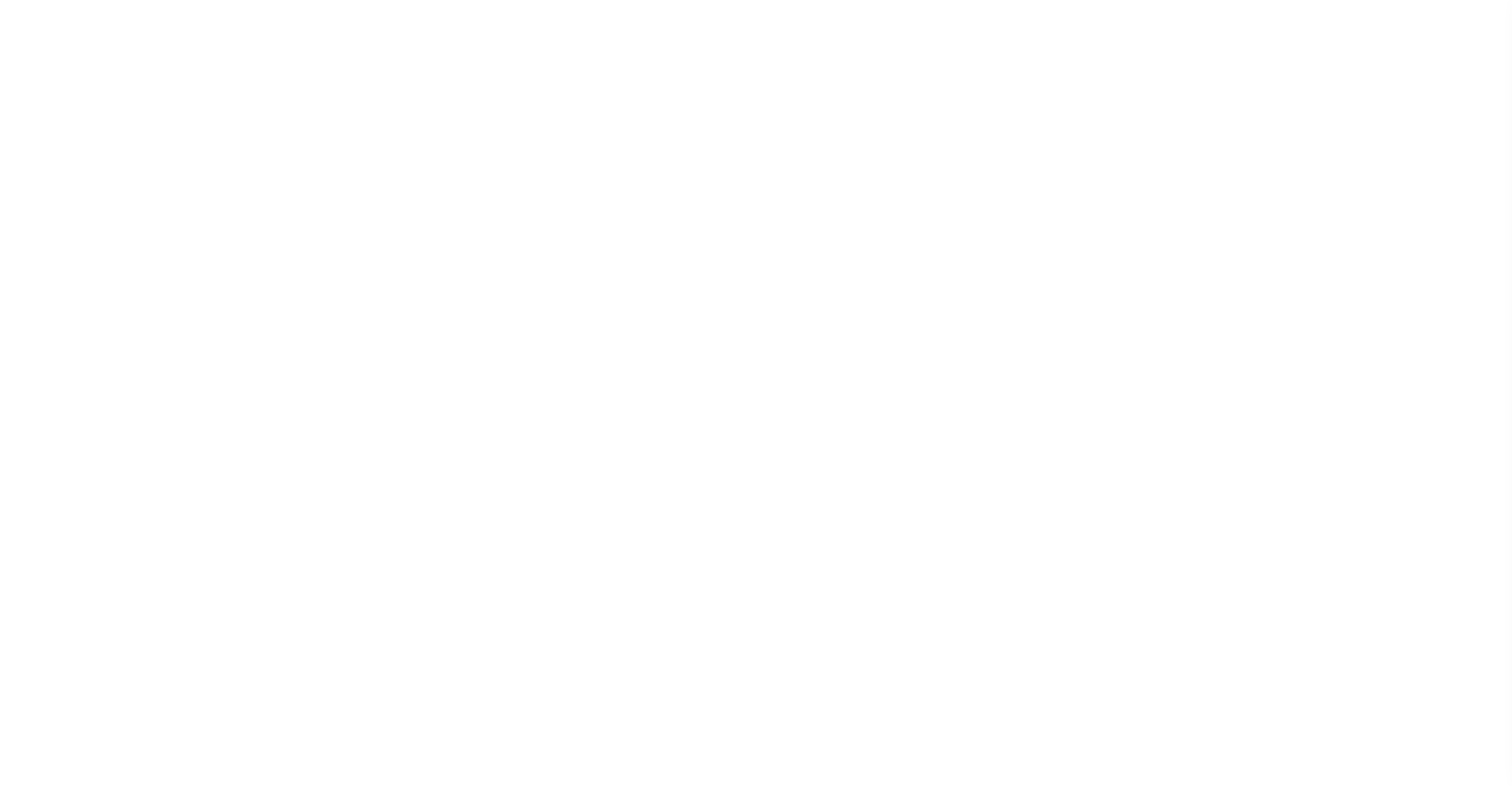
checkbox input "false"
type input "1817100000"
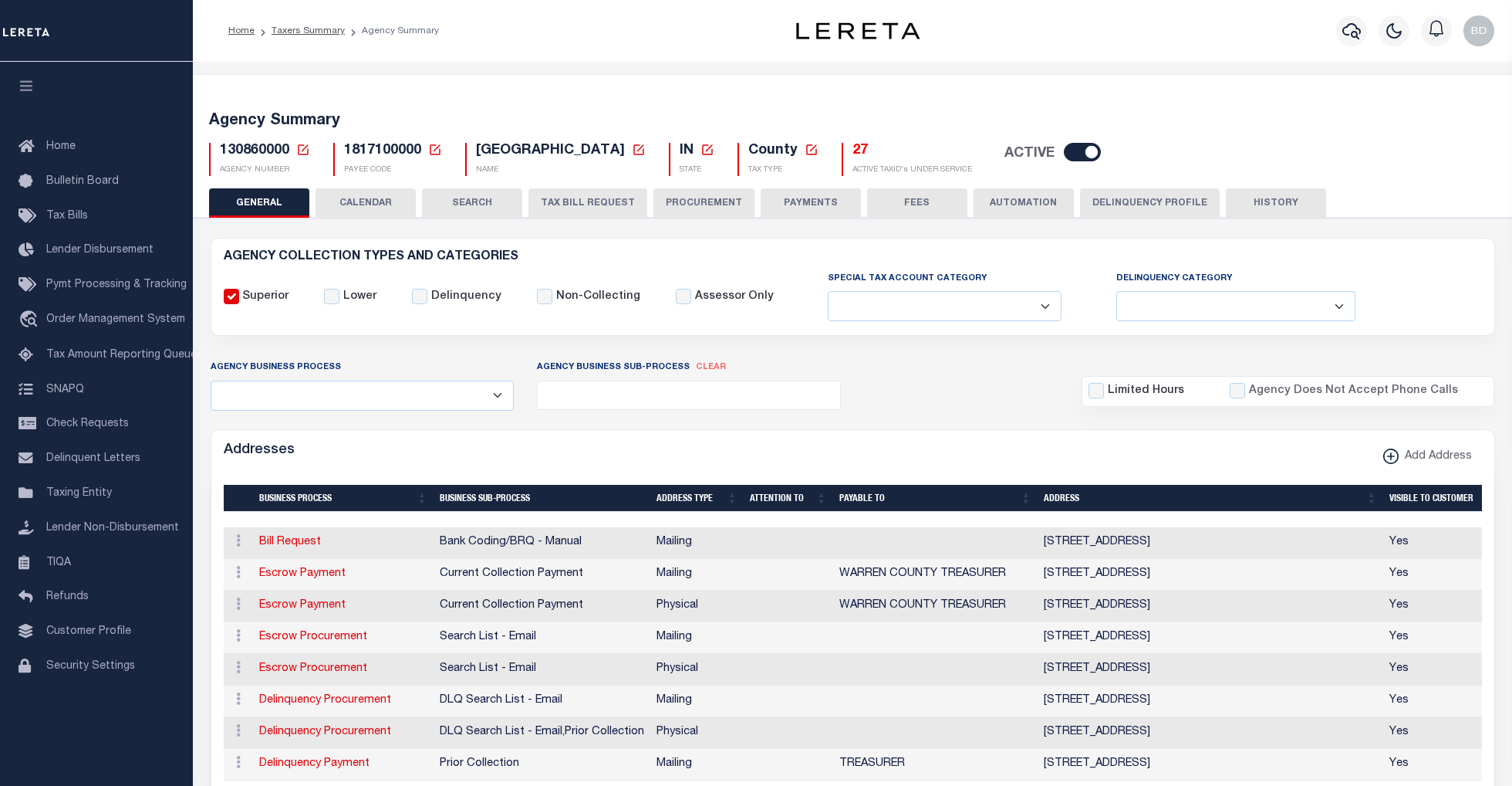
click at [299, 149] on icon at bounding box center [303, 150] width 14 height 14
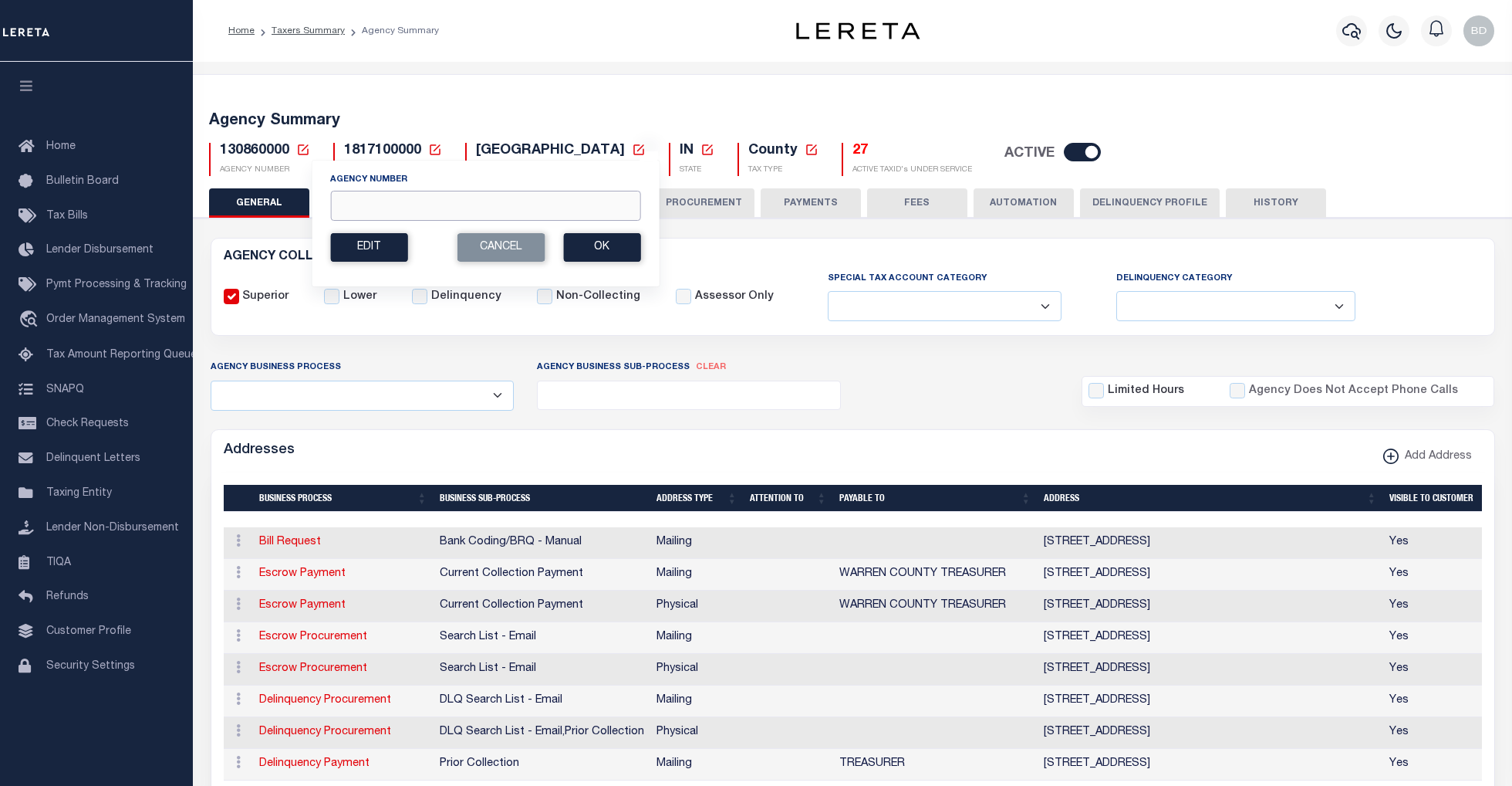
click at [357, 211] on input "Agency Number" at bounding box center [485, 205] width 310 height 30
type input "420840604"
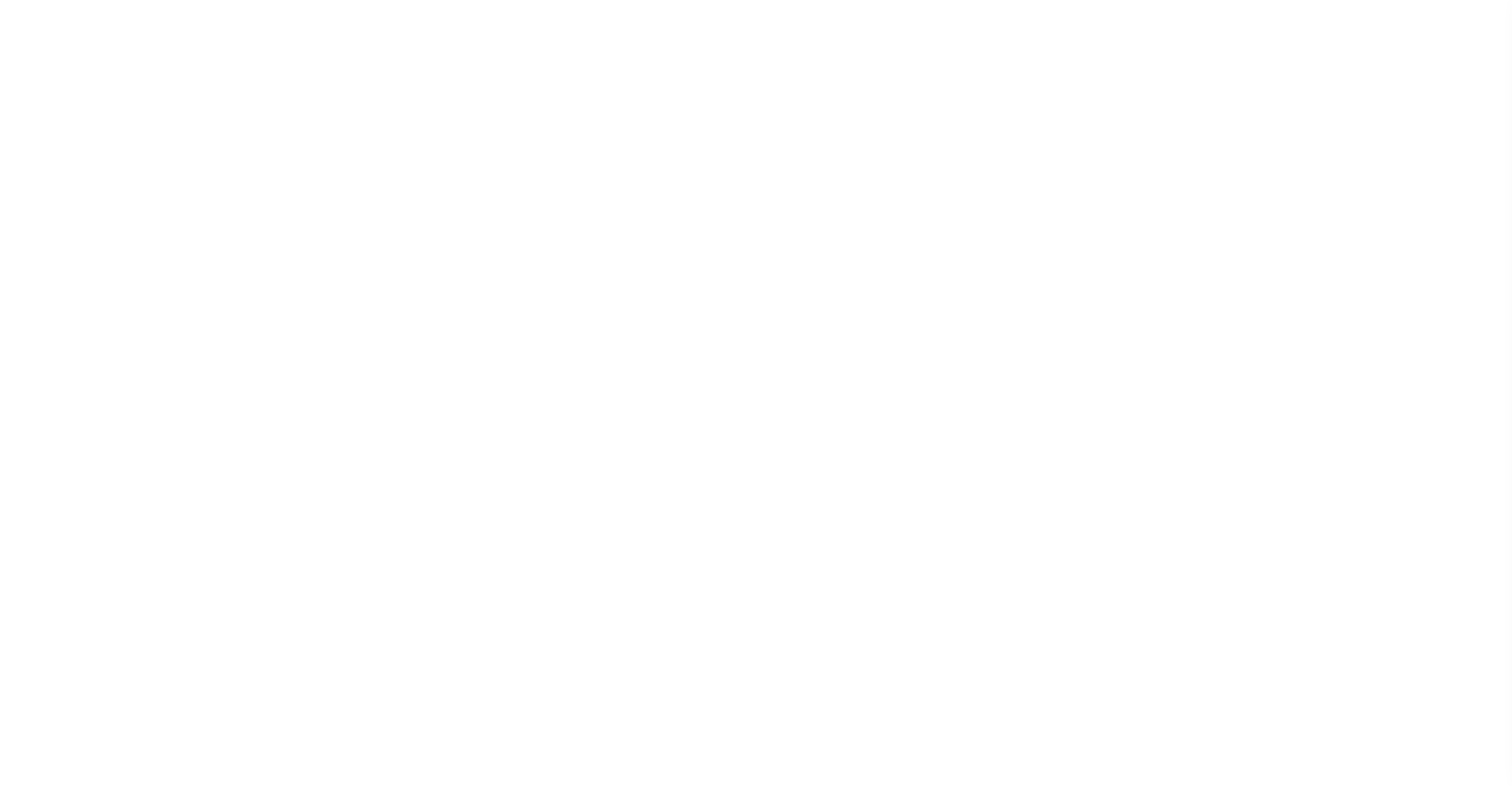
select select
checkbox input "false"
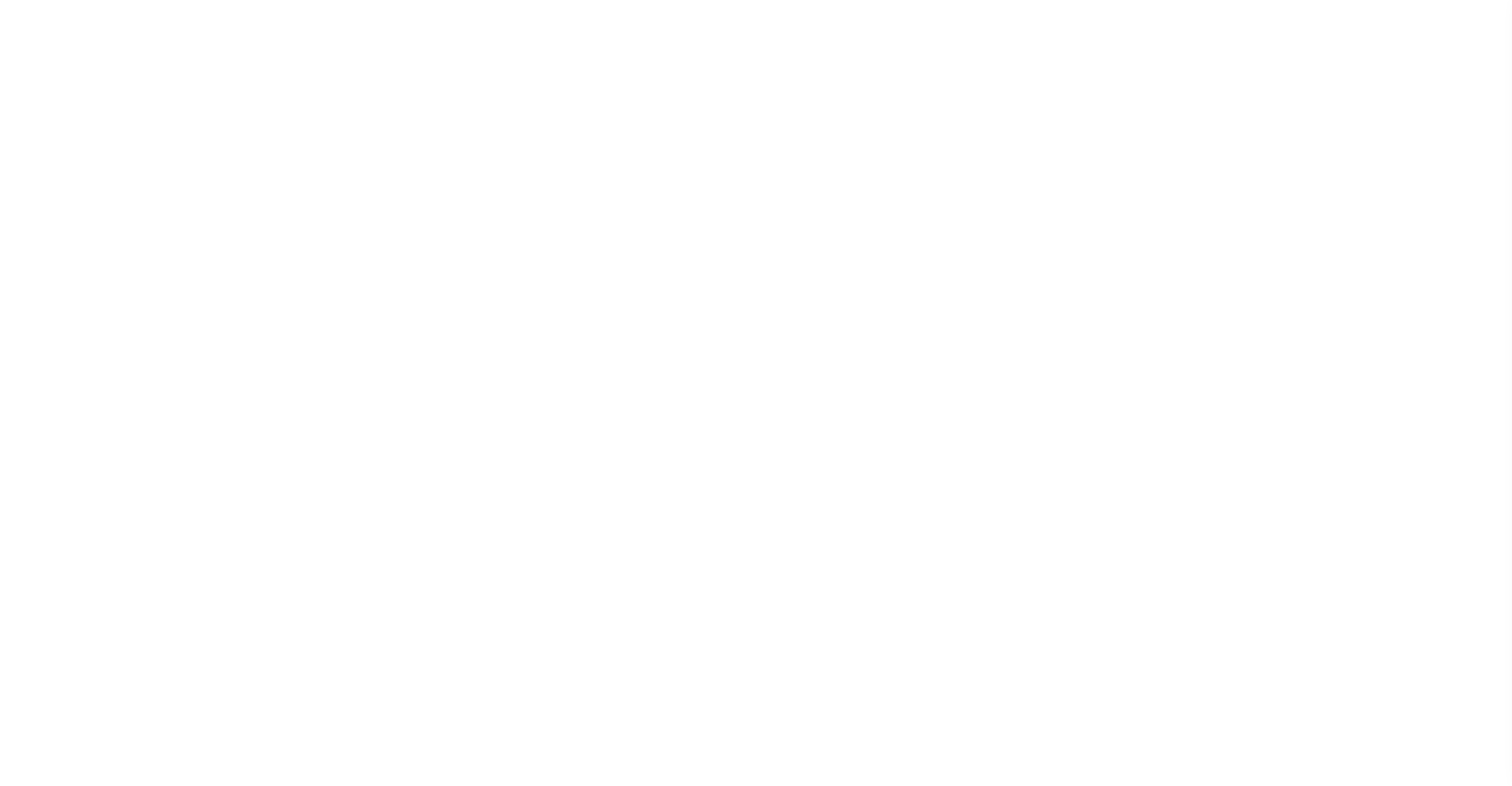
checkbox input "false"
type input "4816702910"
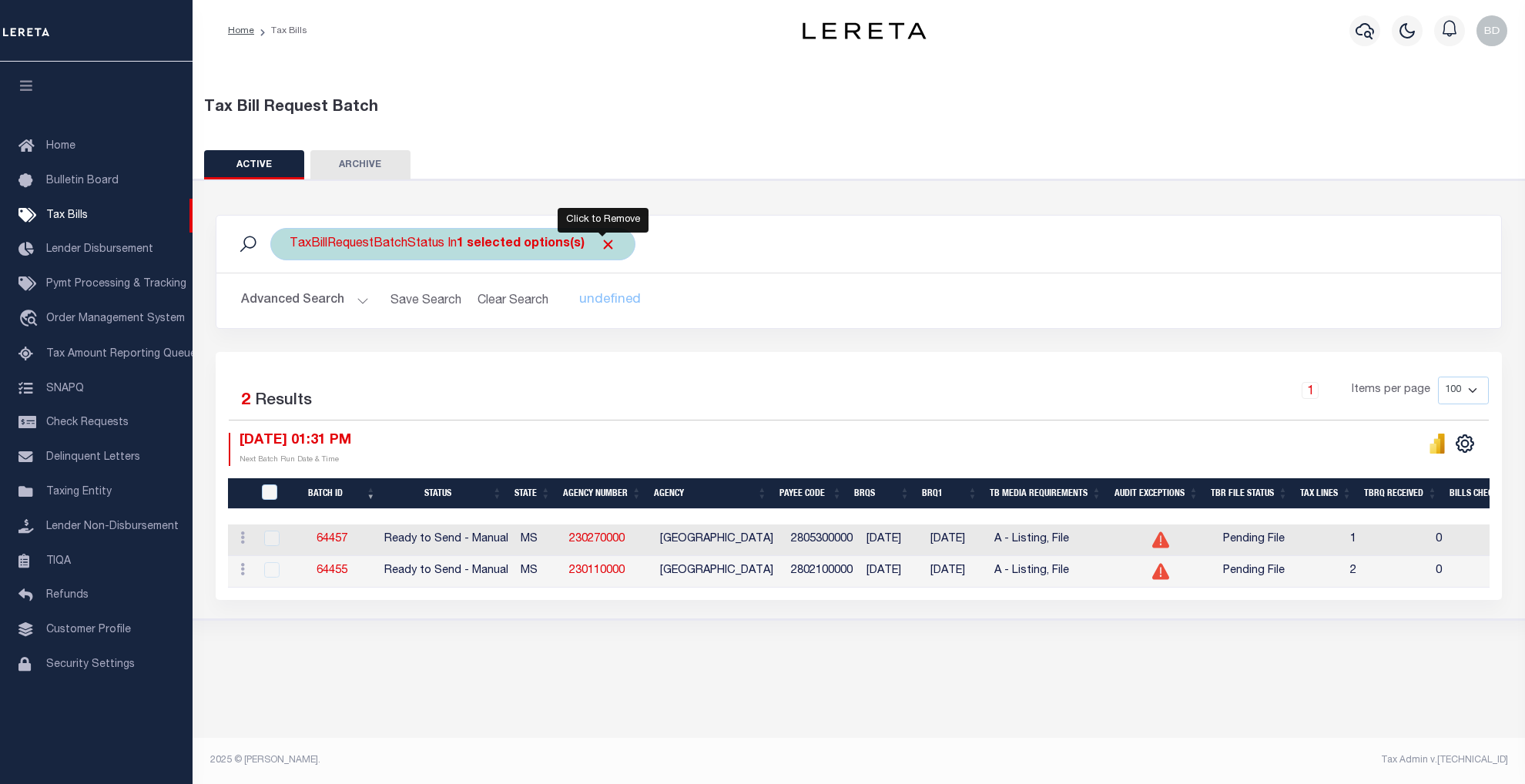
click at [604, 240] on span "Click to Remove" at bounding box center [608, 244] width 16 height 16
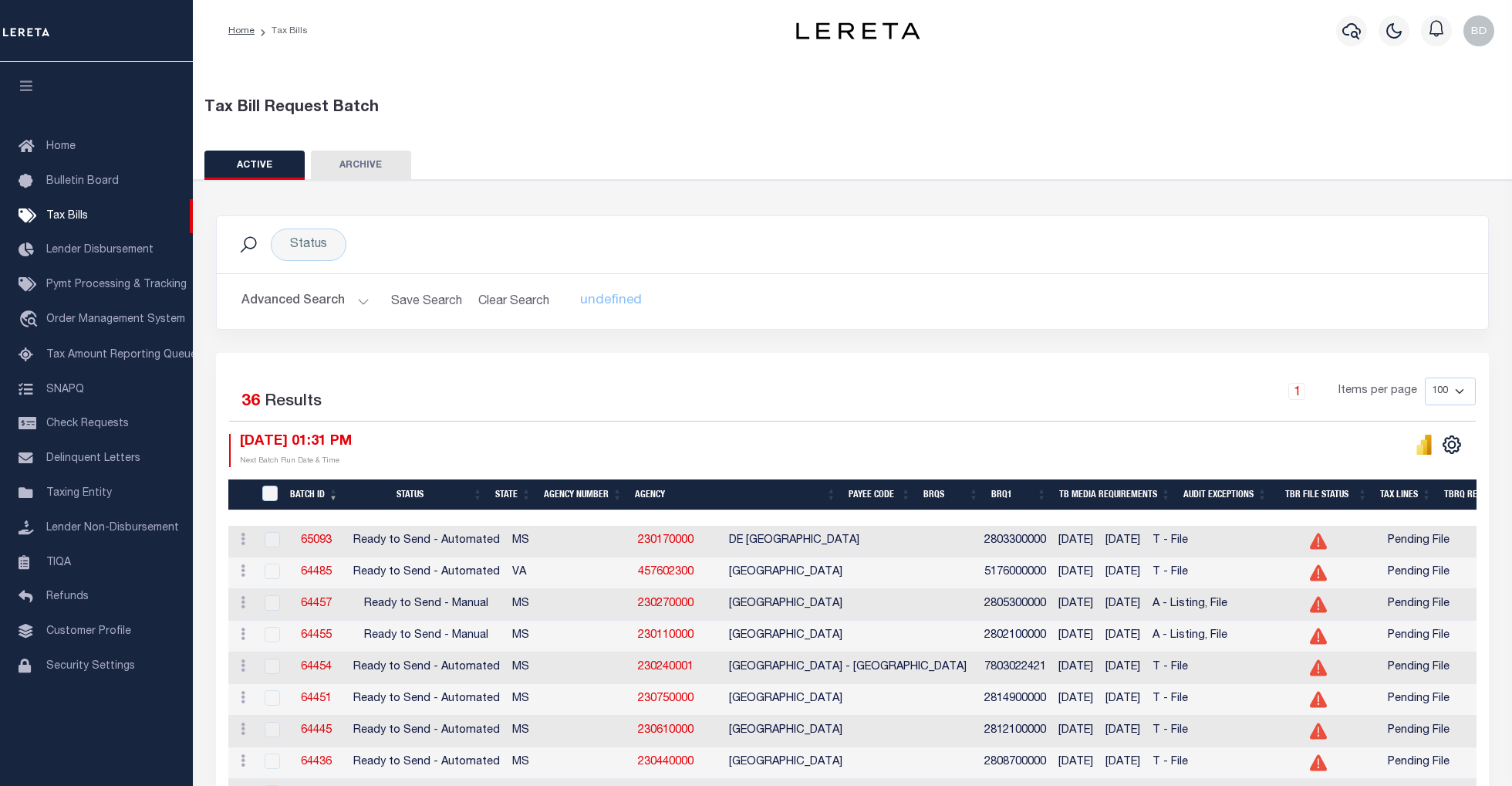
click at [575, 497] on th "Agency Number" at bounding box center [583, 495] width 91 height 32
